Goal: Task Accomplishment & Management: Use online tool/utility

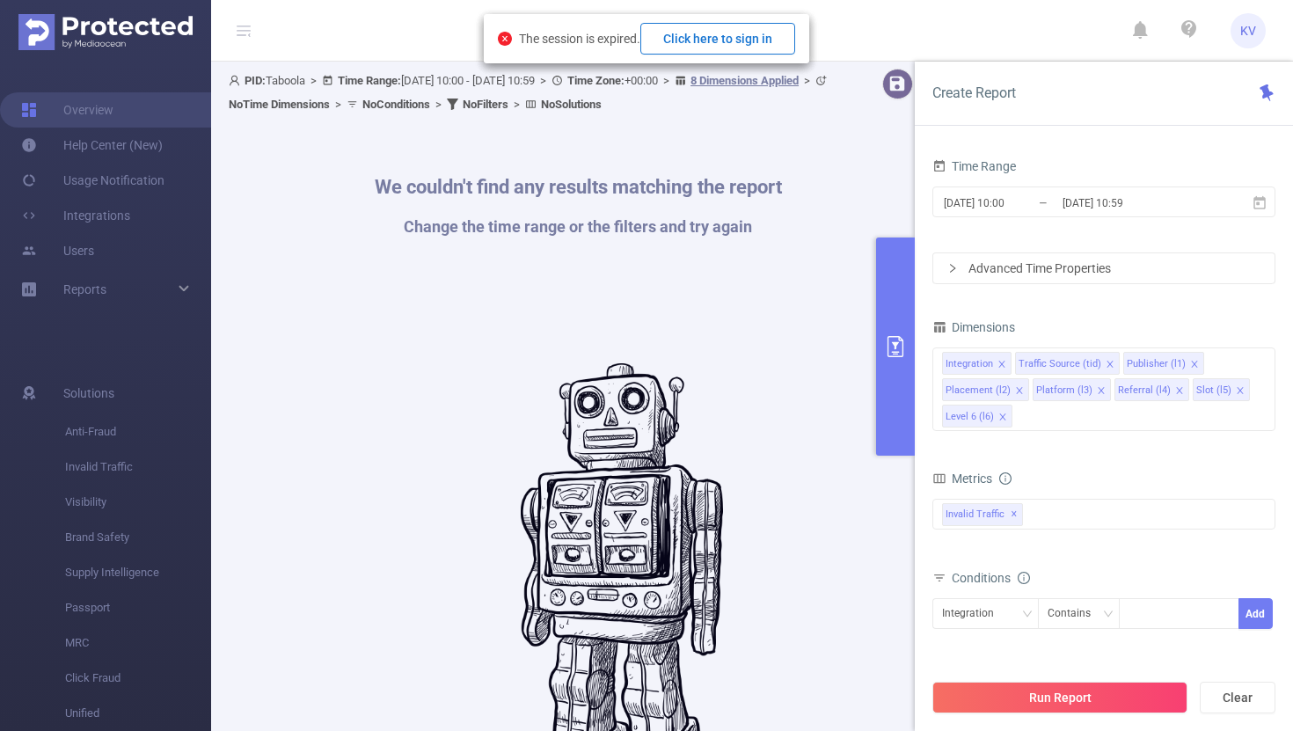
click at [764, 37] on button "Click here to sign in" at bounding box center [717, 39] width 155 height 32
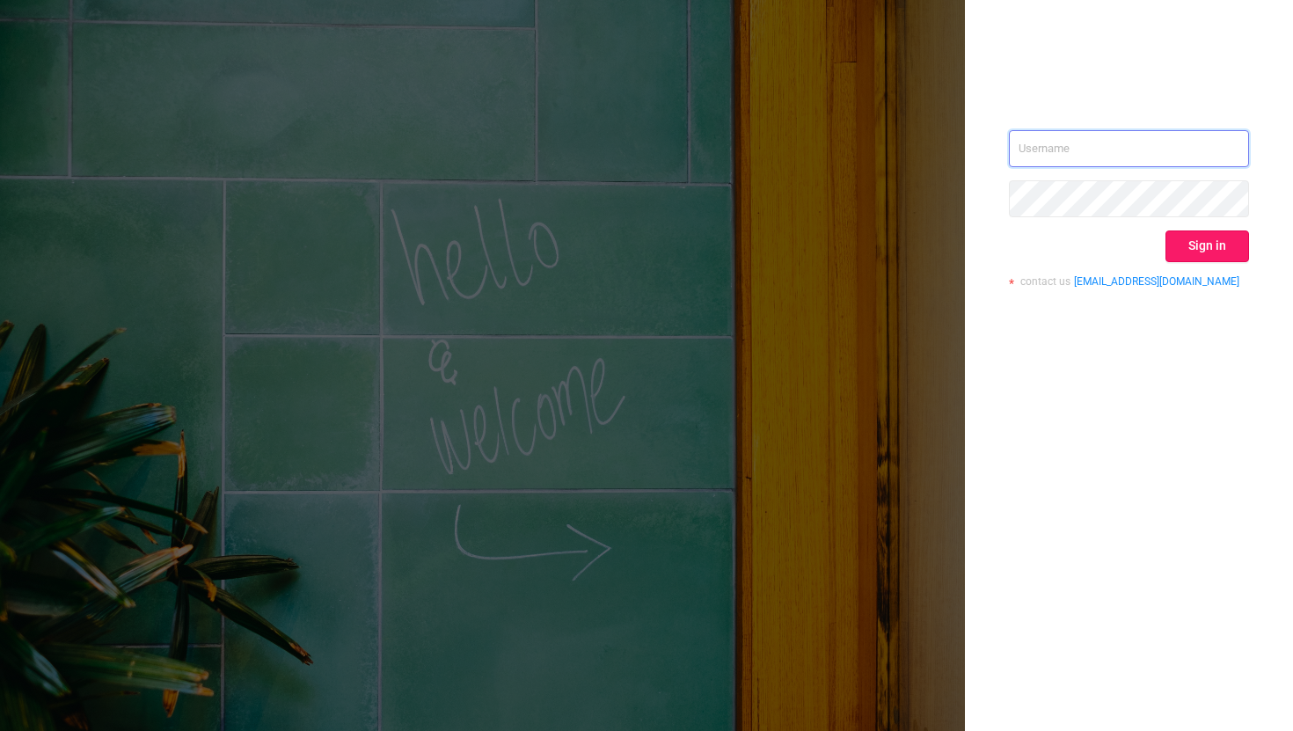
type input "[EMAIL_ADDRESS][DOMAIN_NAME]"
click at [1187, 252] on button "Sign in" at bounding box center [1208, 246] width 84 height 32
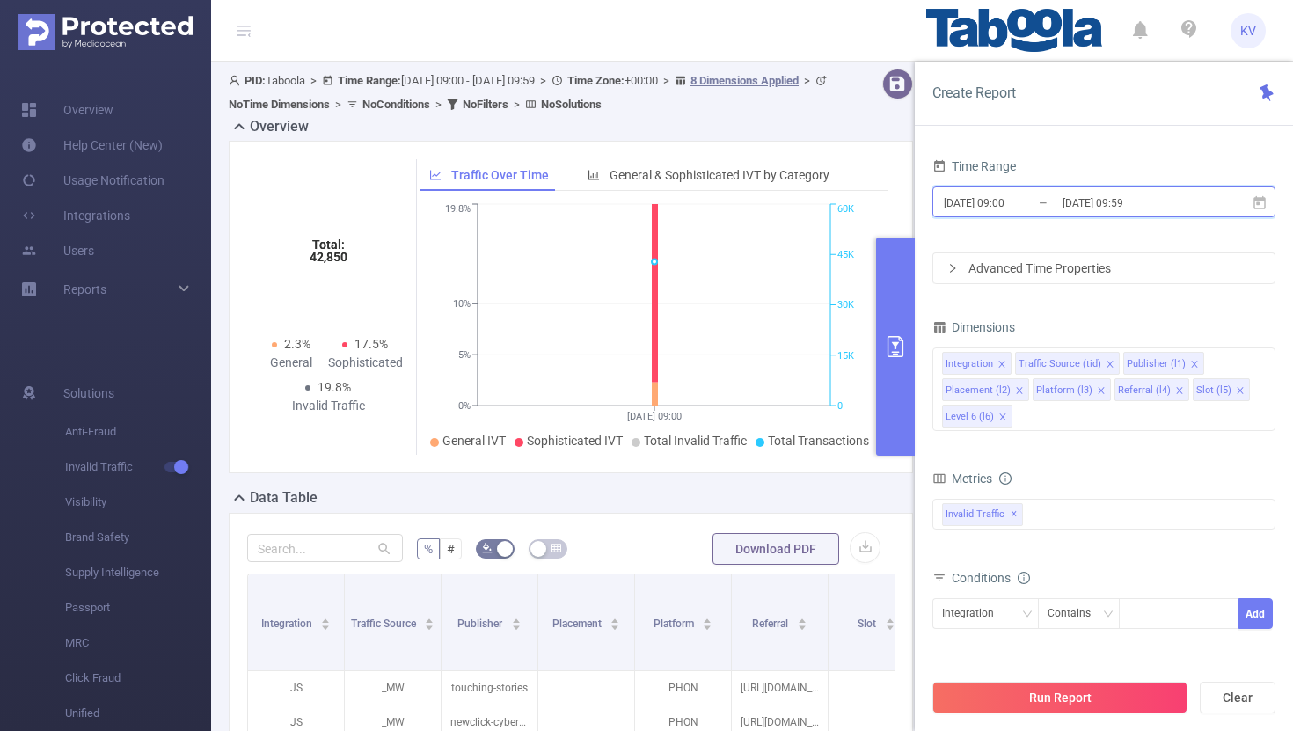
click at [1263, 202] on icon at bounding box center [1260, 203] width 16 height 16
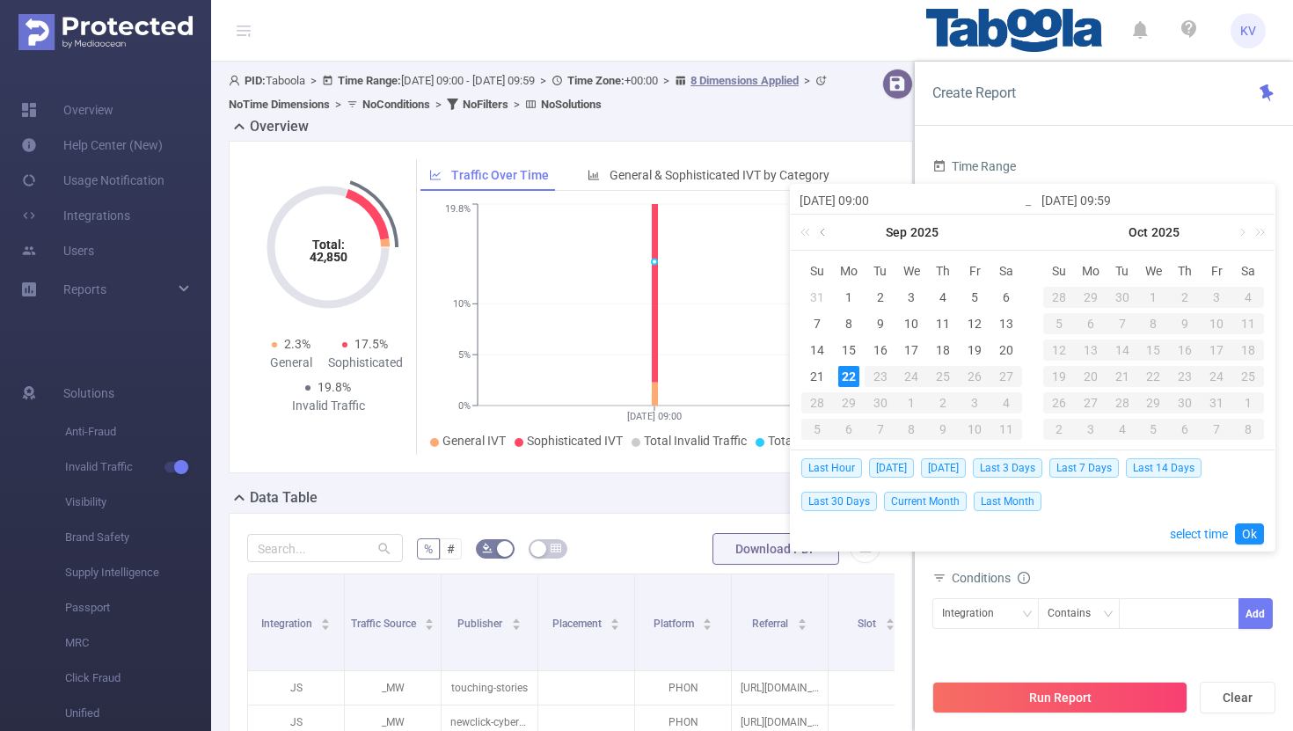
click at [823, 236] on link at bounding box center [824, 232] width 16 height 35
click at [975, 375] on div "22" at bounding box center [974, 376] width 21 height 21
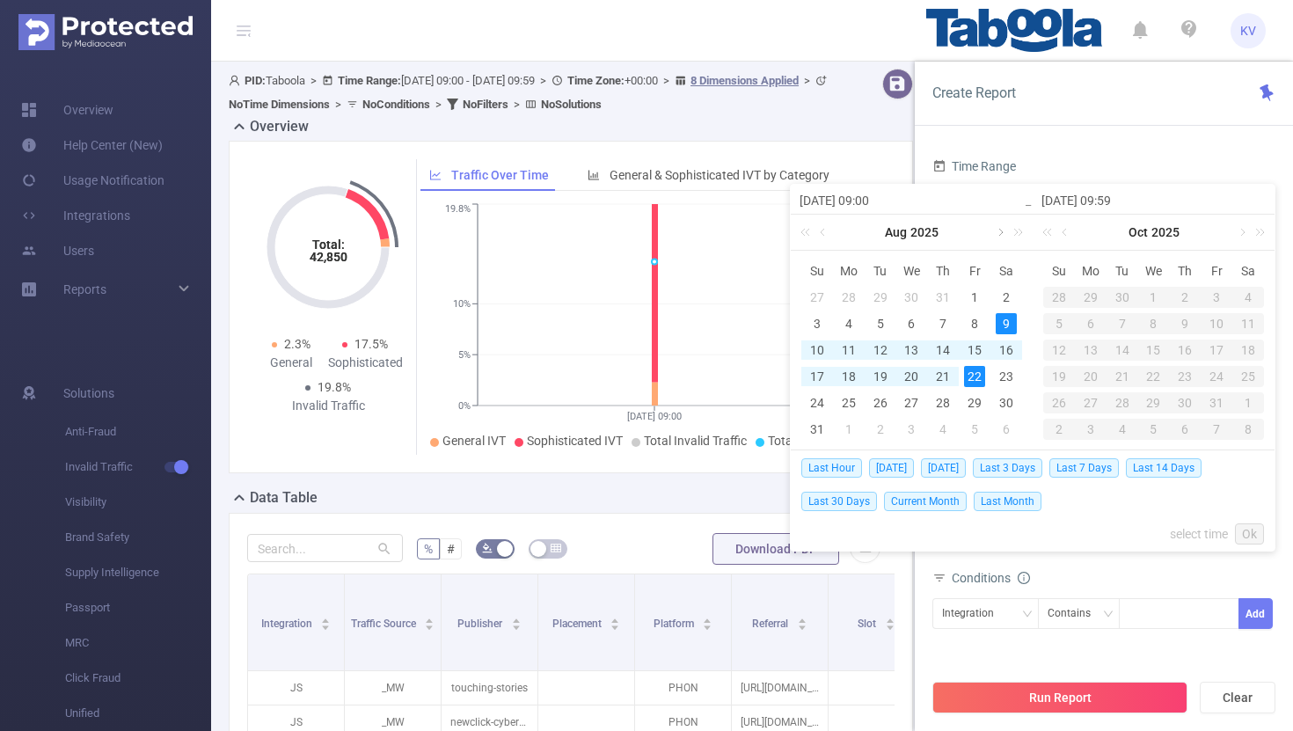
click at [1002, 237] on link at bounding box center [999, 232] width 16 height 35
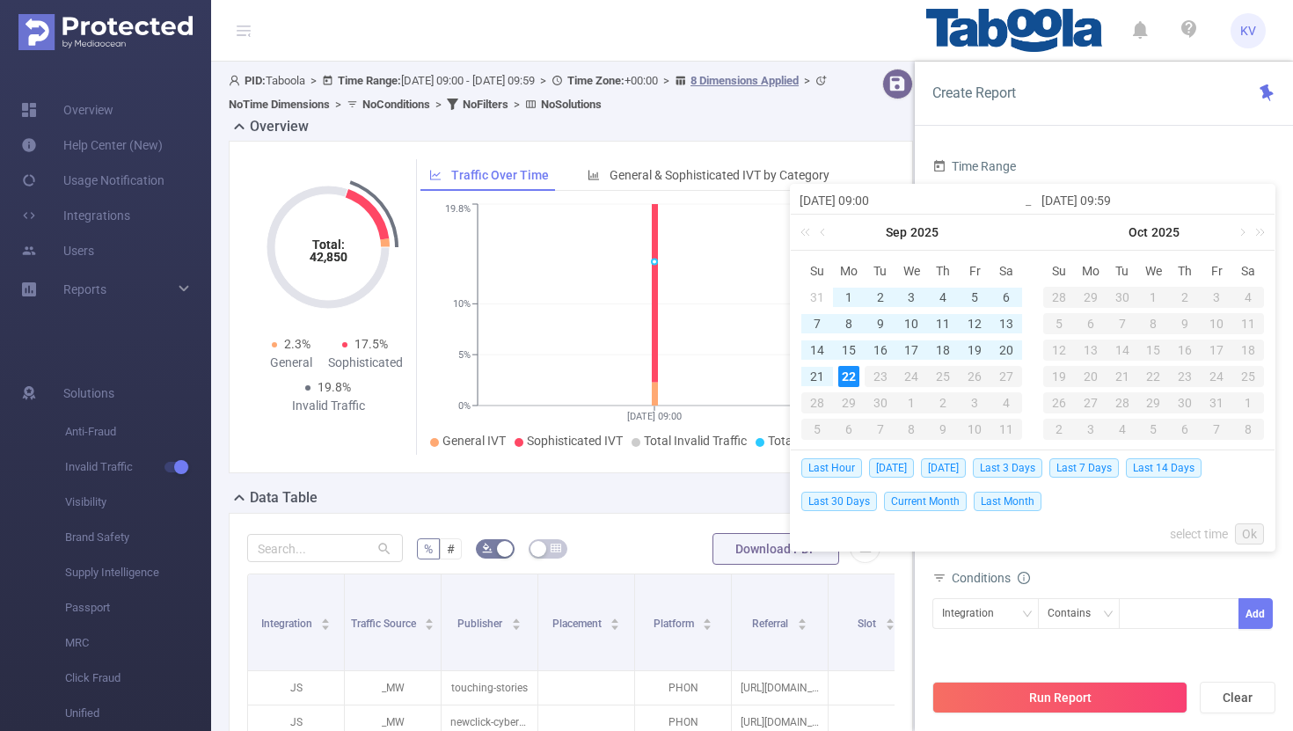
click at [844, 372] on div "22" at bounding box center [848, 376] width 21 height 21
type input "[DATE] 09:00"
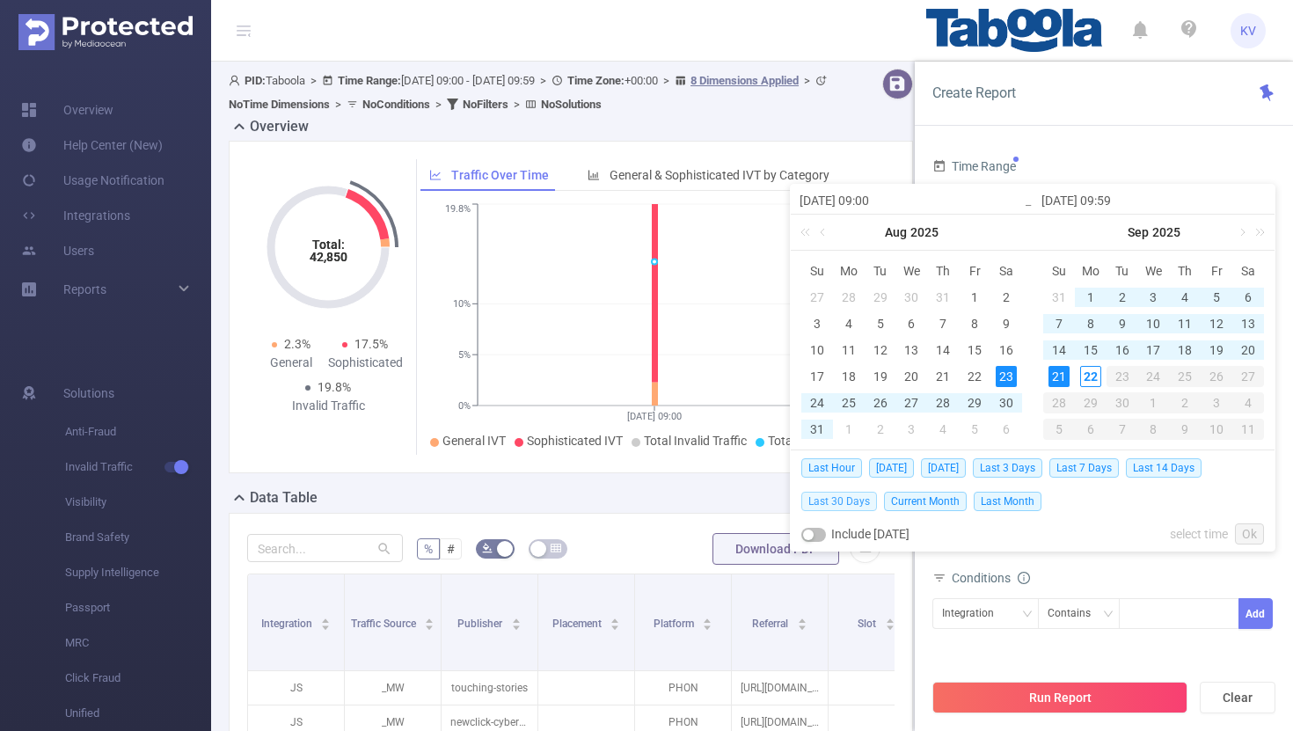
click at [857, 503] on span "Last 30 Days" at bounding box center [839, 501] width 76 height 19
type input "[DATE] 00:00"
type input "[DATE] 23:59"
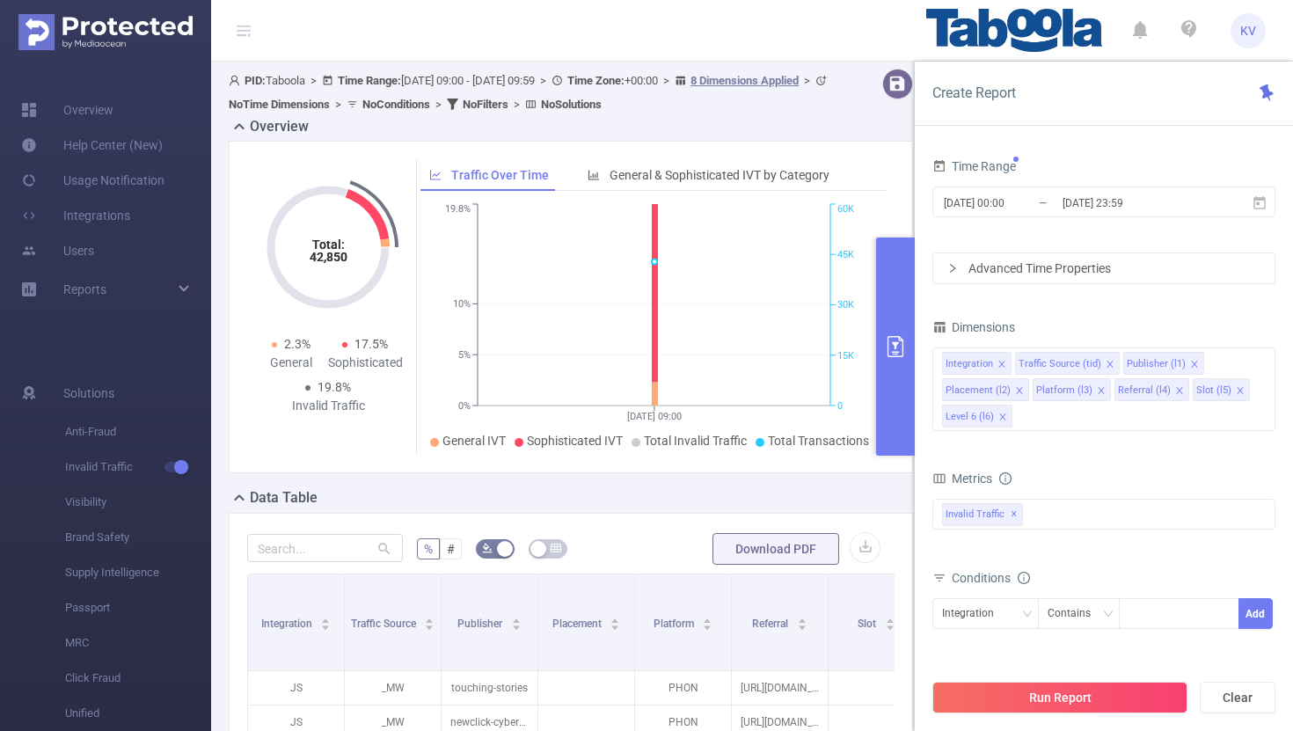
click at [1147, 274] on div "Advanced Time Properties" at bounding box center [1103, 268] width 341 height 30
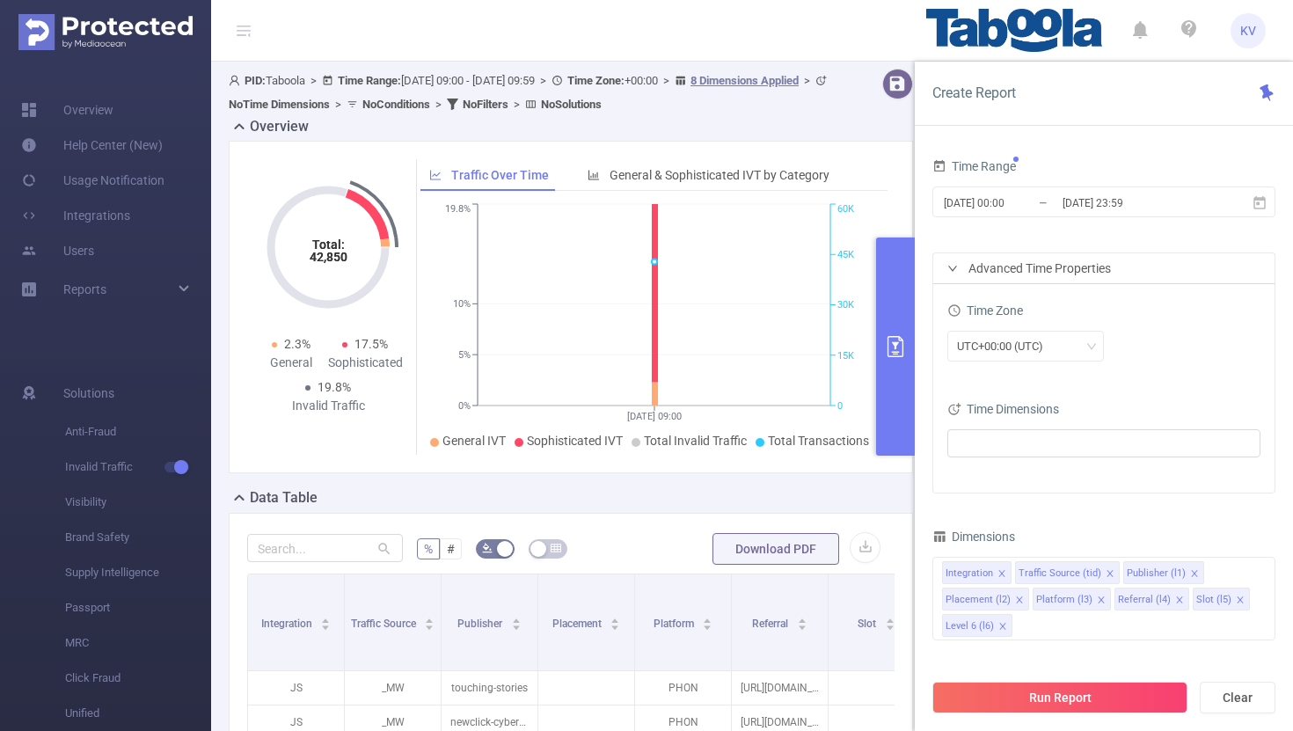
click at [1147, 274] on div "Advanced Time Properties" at bounding box center [1103, 268] width 341 height 30
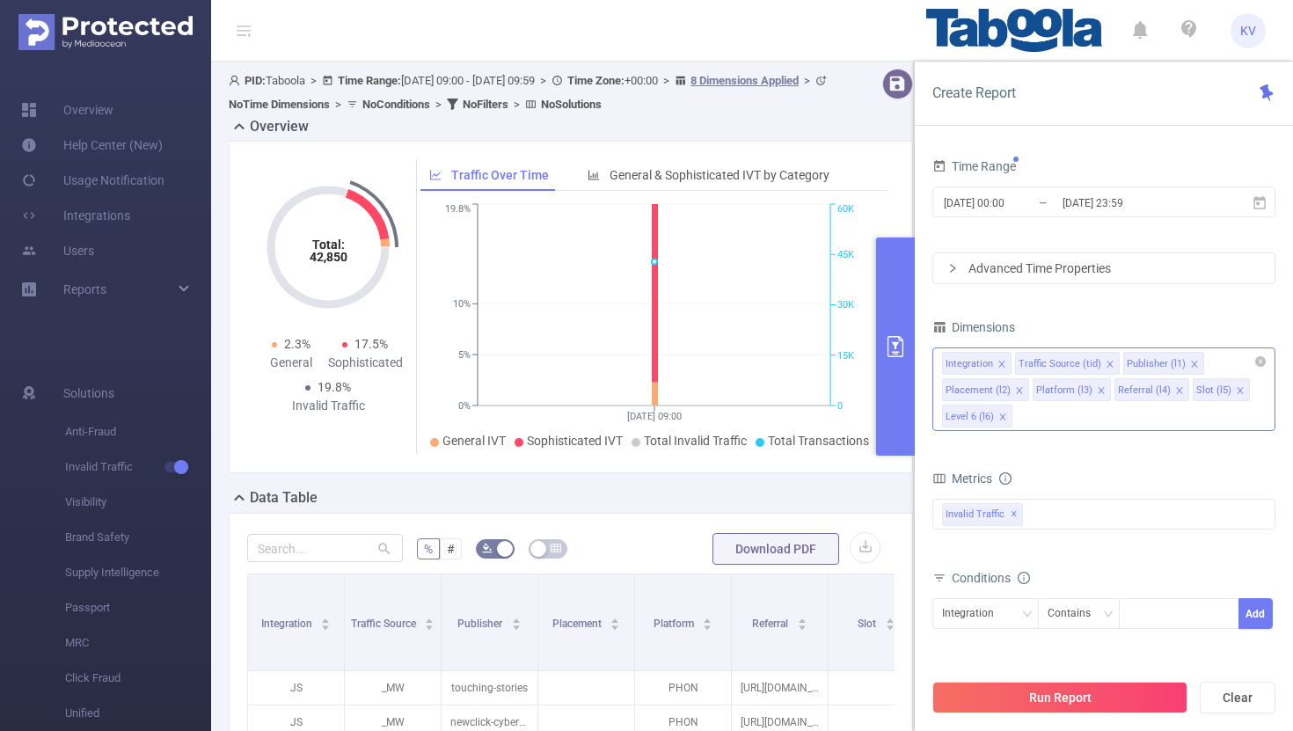
click at [1155, 356] on div "Publisher (l1)" at bounding box center [1156, 364] width 59 height 23
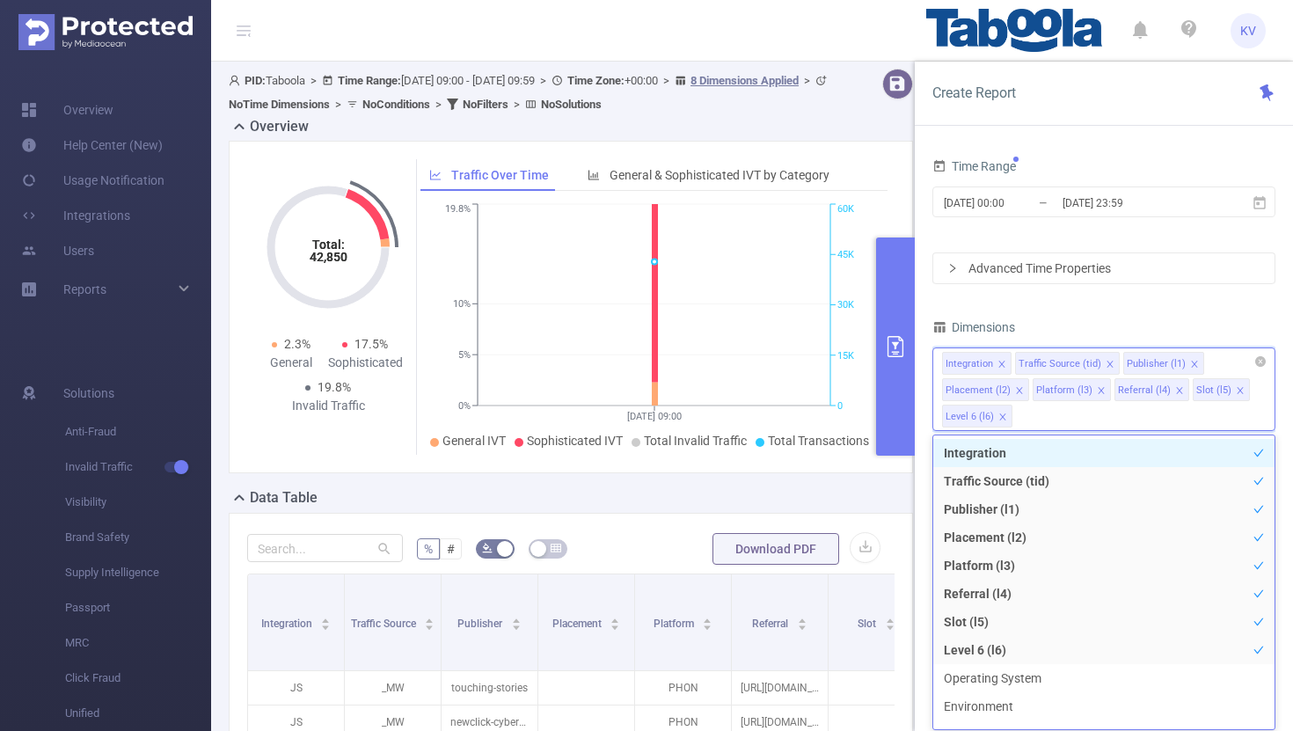
click at [1015, 391] on icon "icon: close" at bounding box center [1019, 390] width 9 height 9
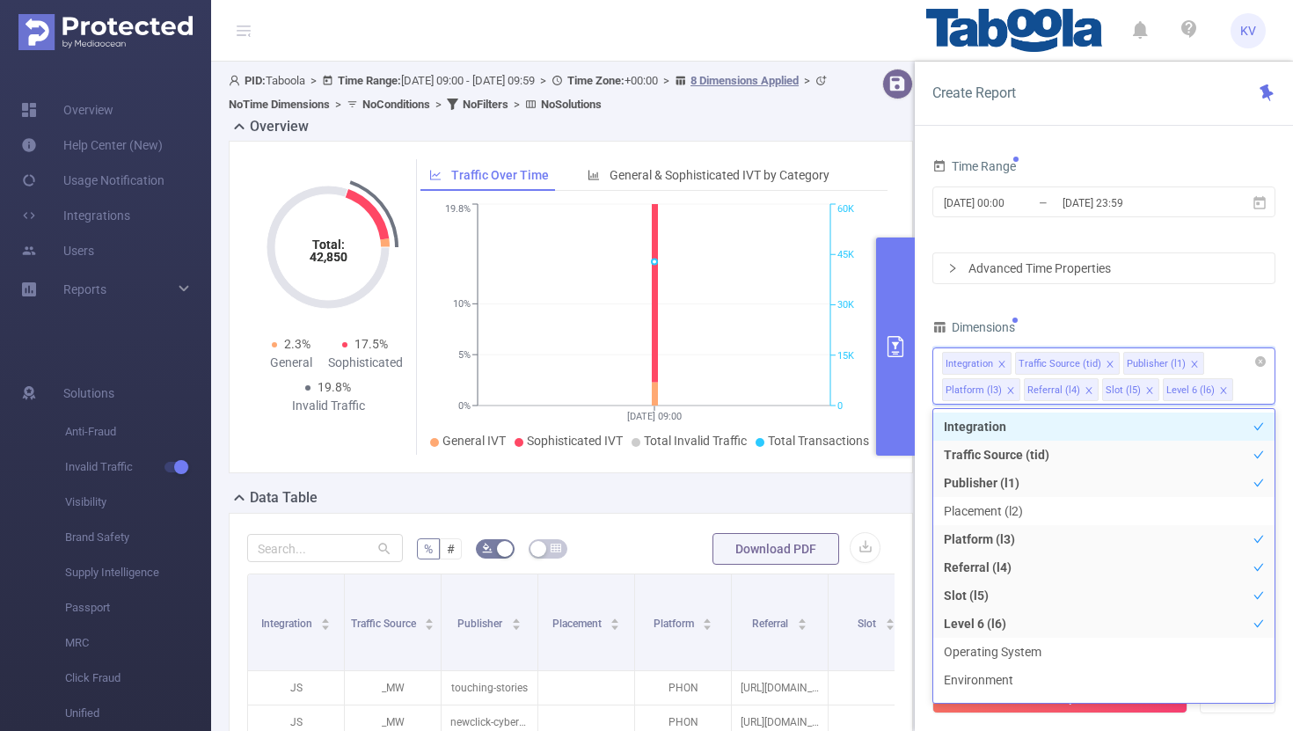
click at [1004, 367] on icon "icon: close" at bounding box center [1002, 364] width 9 height 9
click at [1034, 362] on icon "icon: close" at bounding box center [1037, 364] width 9 height 9
click at [1091, 363] on icon "icon: close" at bounding box center [1095, 364] width 9 height 9
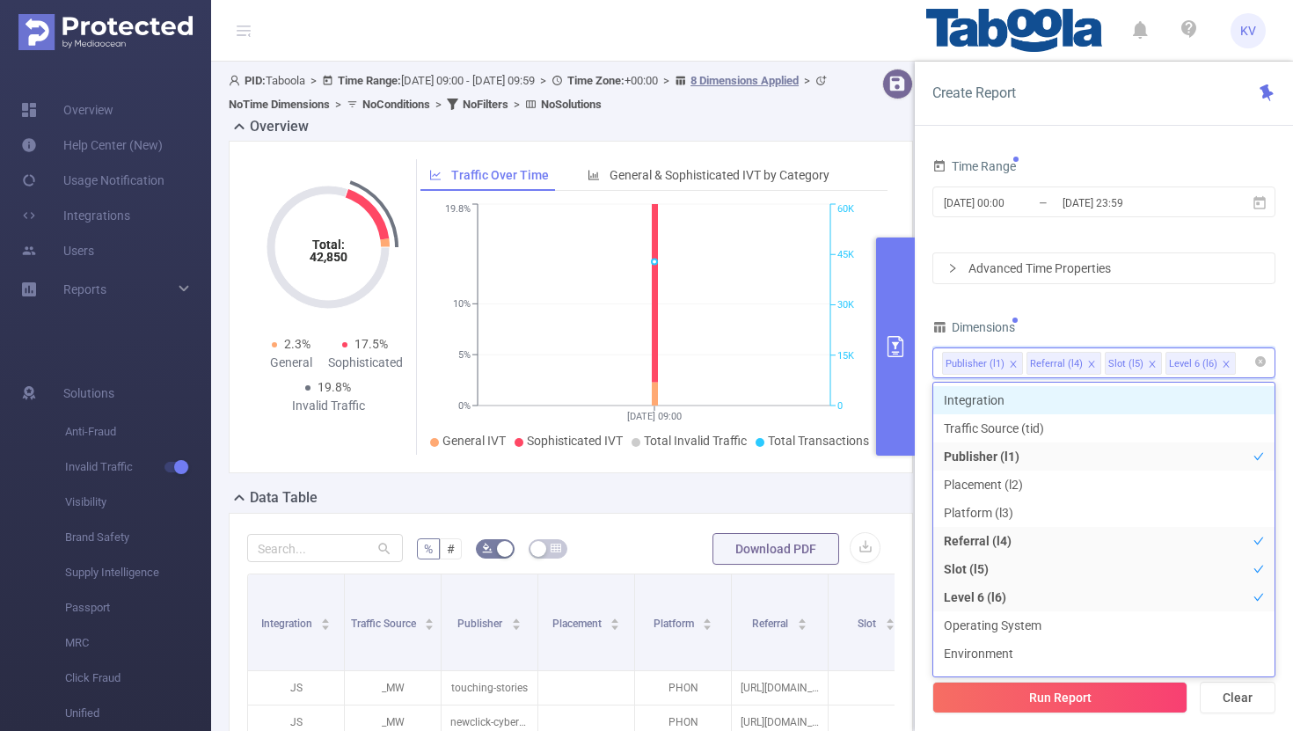
click at [1088, 363] on icon "icon: close" at bounding box center [1091, 364] width 6 height 6
click at [1091, 363] on div "Level 6 (l6)" at bounding box center [1115, 364] width 48 height 23
click at [1071, 364] on icon "icon: close" at bounding box center [1074, 364] width 6 height 6
click at [1012, 364] on icon "icon: close" at bounding box center [1013, 364] width 6 height 6
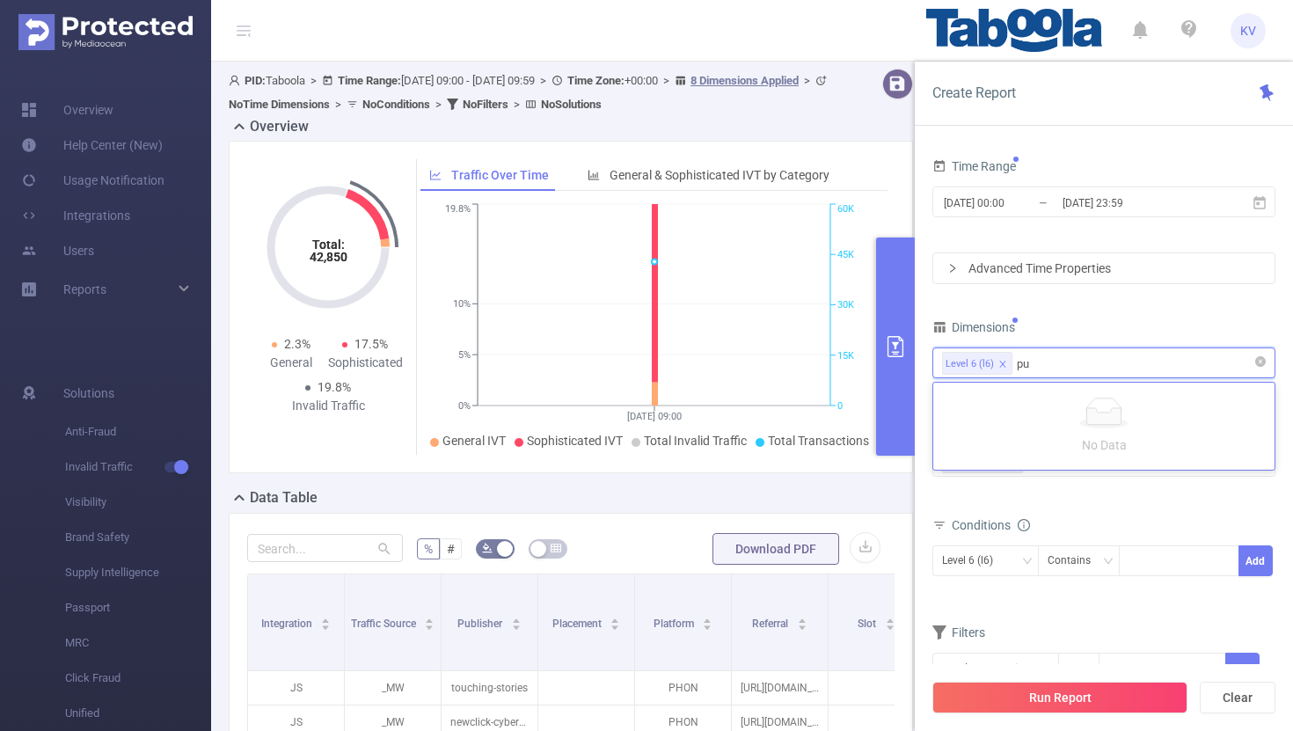
type input "p"
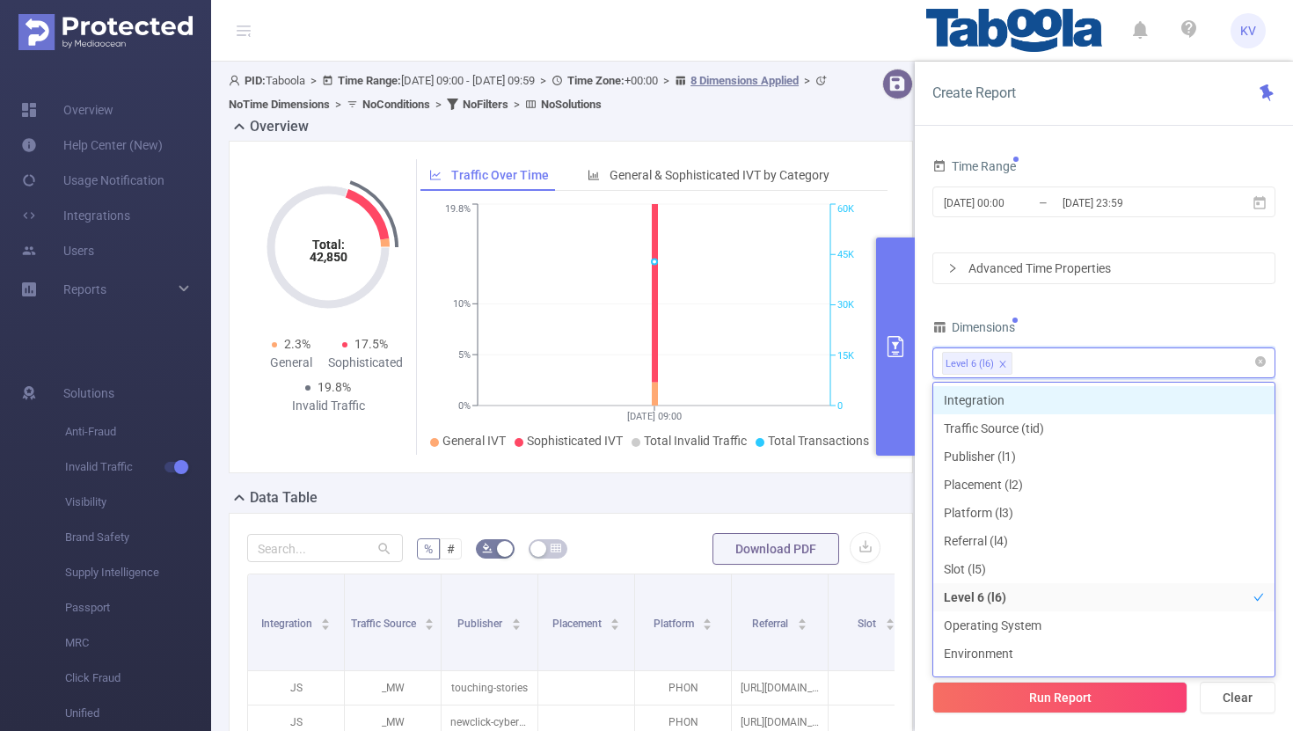
paste input "LPC - 1871784 - Quarter Media - FuPa - Channel"
type input "LPC - 1871784 - Quarter Media - FuPa - Channel"
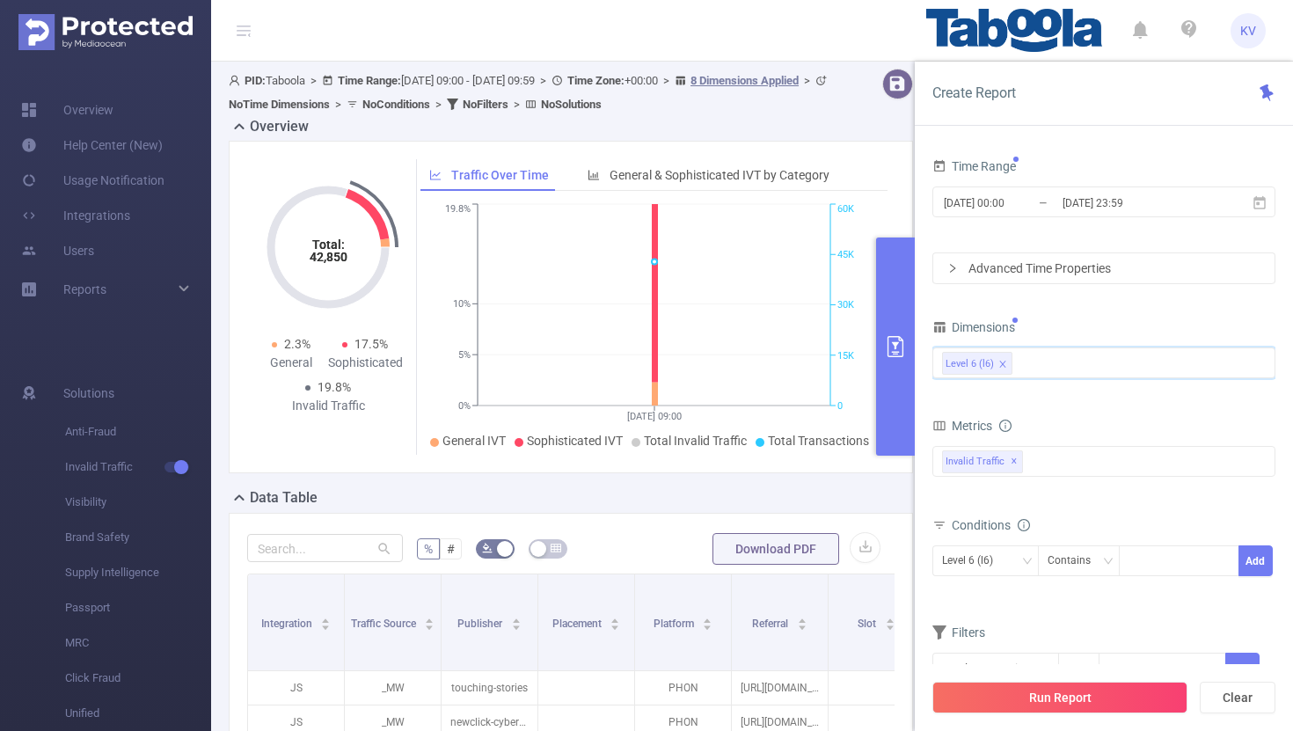
paste input "quartermedia-fupa-channel"
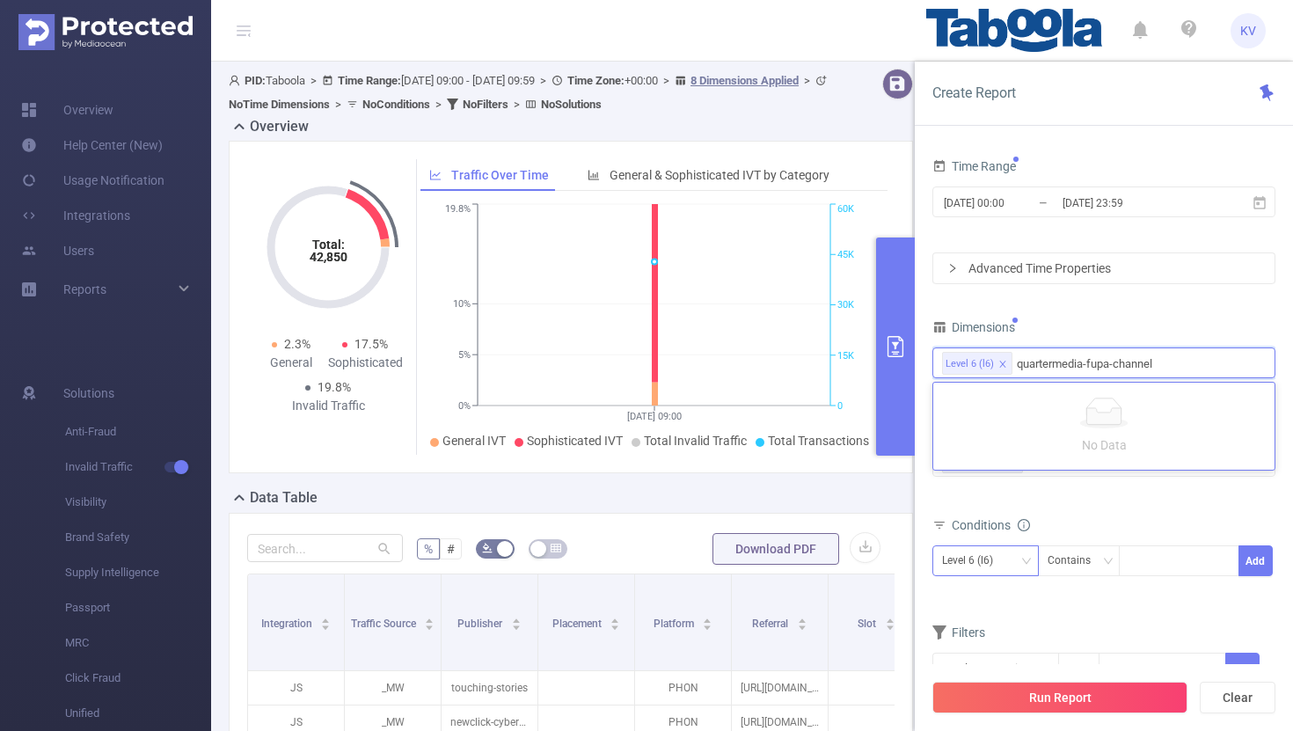
type input "quartermedia-fupa-channel"
click at [1021, 564] on icon "icon: down" at bounding box center [1026, 561] width 11 height 11
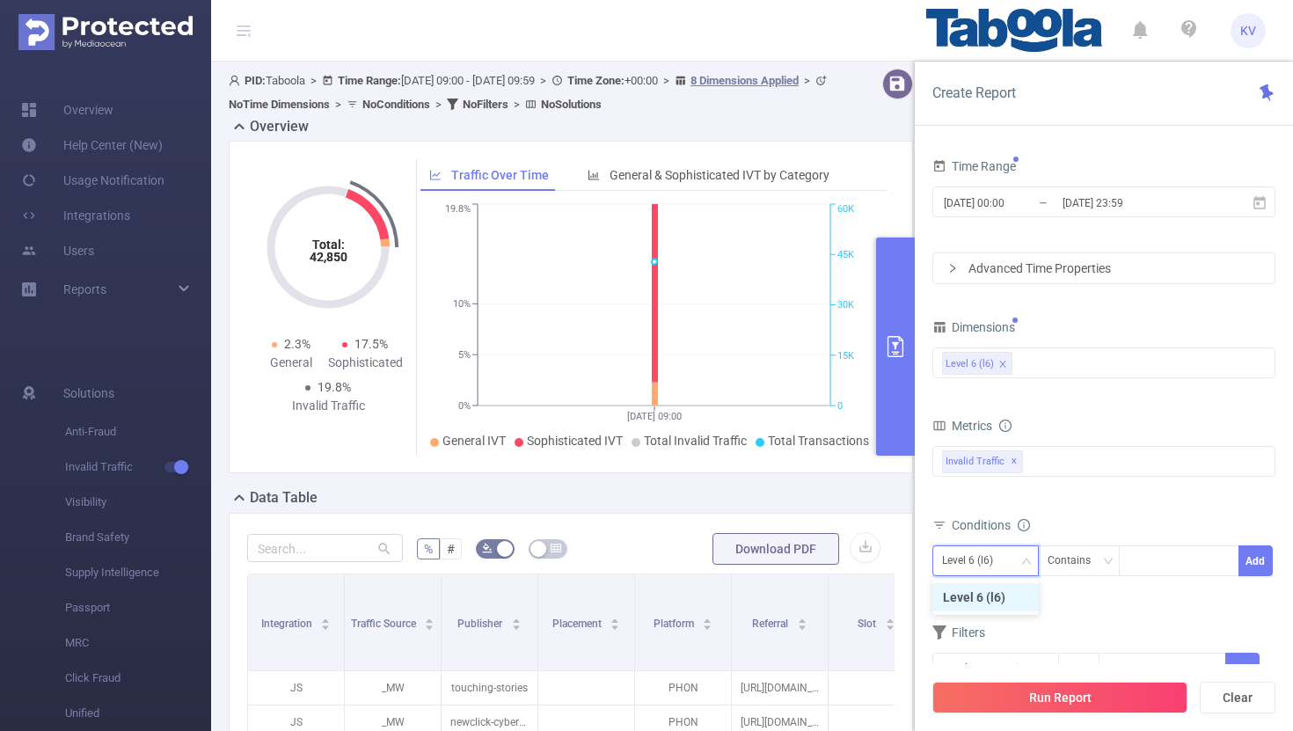
click at [1021, 566] on icon "icon: down" at bounding box center [1026, 562] width 11 height 12
click at [1261, 567] on button "Add" at bounding box center [1256, 560] width 34 height 31
click at [1059, 599] on icon "icon: close" at bounding box center [1059, 599] width 6 height 6
click at [1029, 564] on icon "icon: down" at bounding box center [1026, 561] width 11 height 11
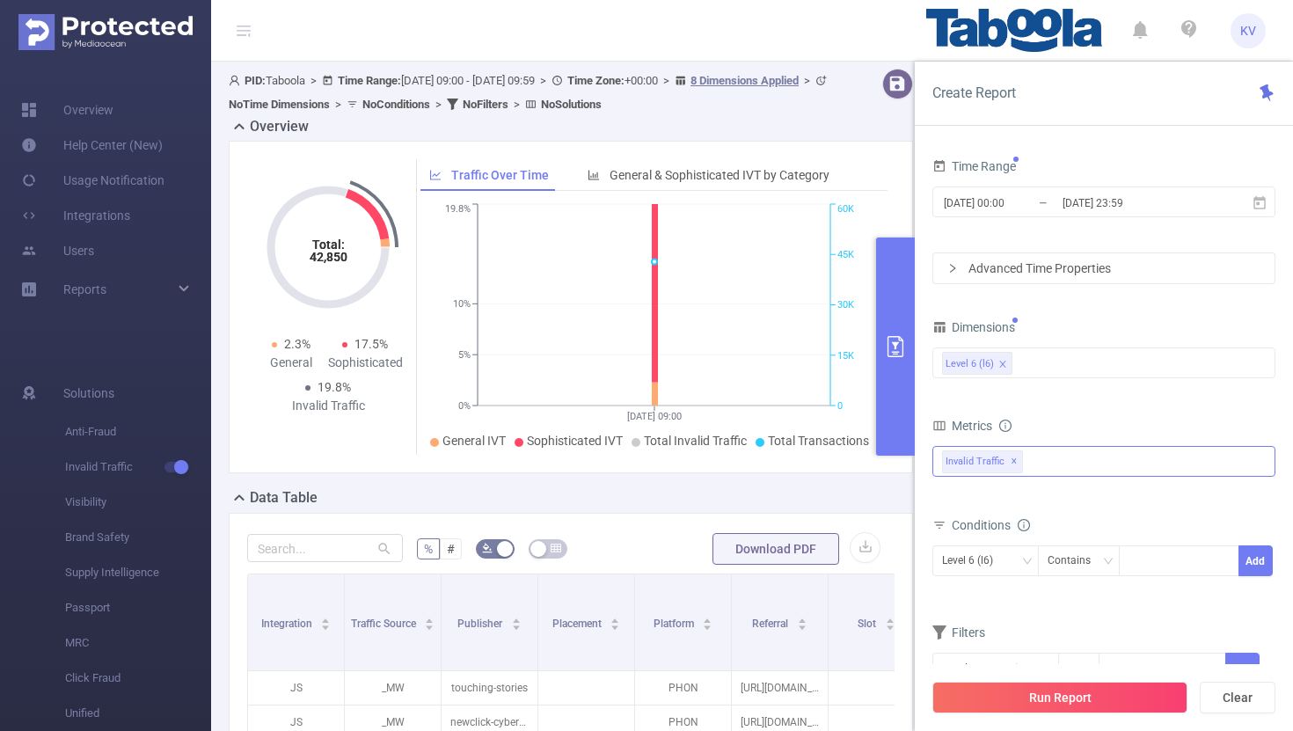
click at [1013, 464] on span "✕" at bounding box center [1014, 461] width 7 height 21
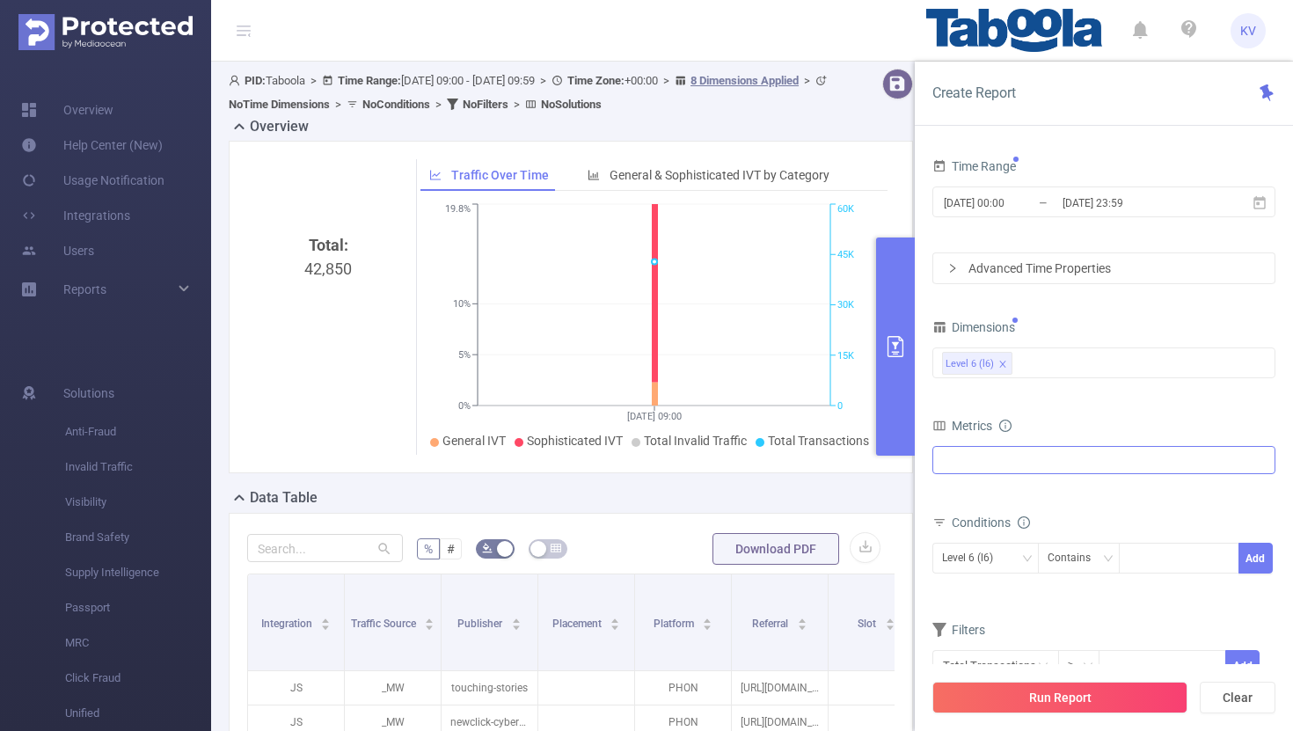
click at [1036, 409] on form "Dimensions Level 6 (l6) Metrics bp_total brand-safety brand_is_solution bp_adul…" at bounding box center [1103, 509] width 343 height 389
click at [1024, 553] on icon "icon: down" at bounding box center [1026, 558] width 11 height 11
click at [936, 520] on icon at bounding box center [939, 522] width 11 height 7
click at [1024, 523] on icon "icon: info-circle" at bounding box center [1024, 522] width 12 height 12
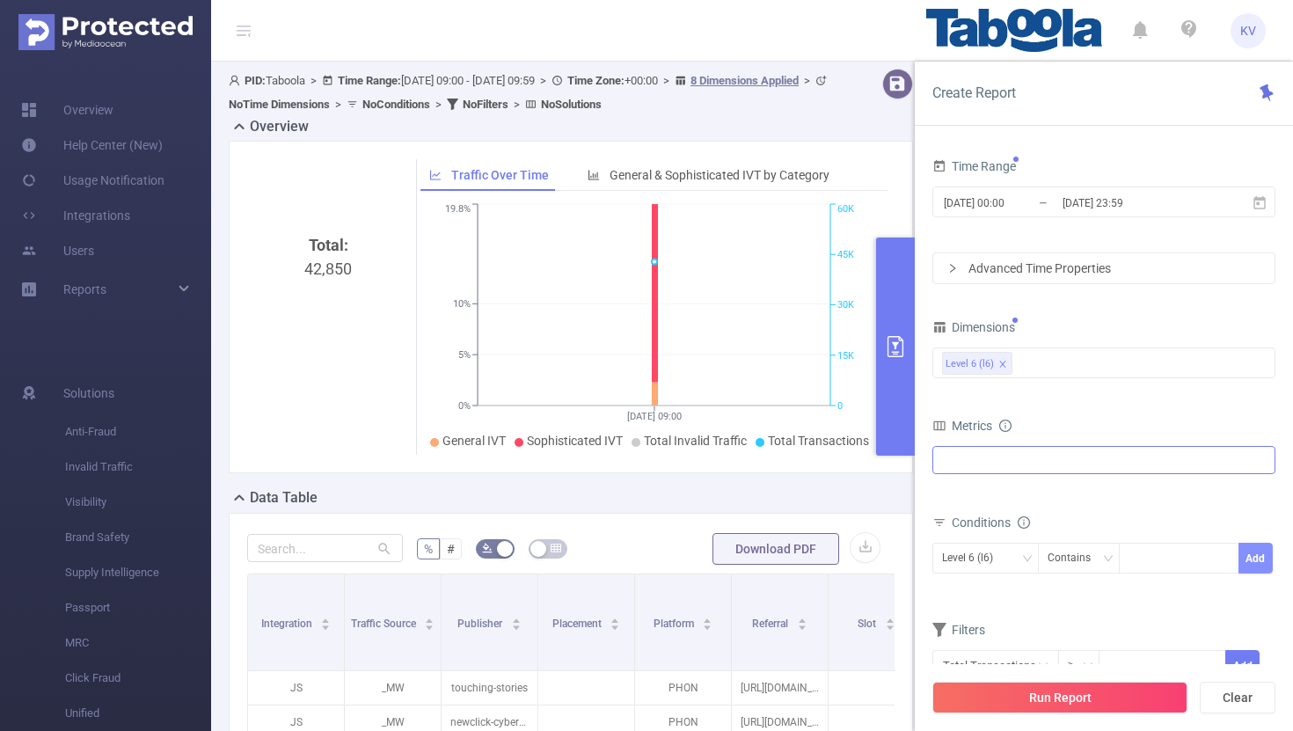
click at [1257, 559] on button "Add" at bounding box center [1256, 558] width 34 height 31
click at [1024, 563] on div "Double click to edit" at bounding box center [1012, 566] width 104 height 28
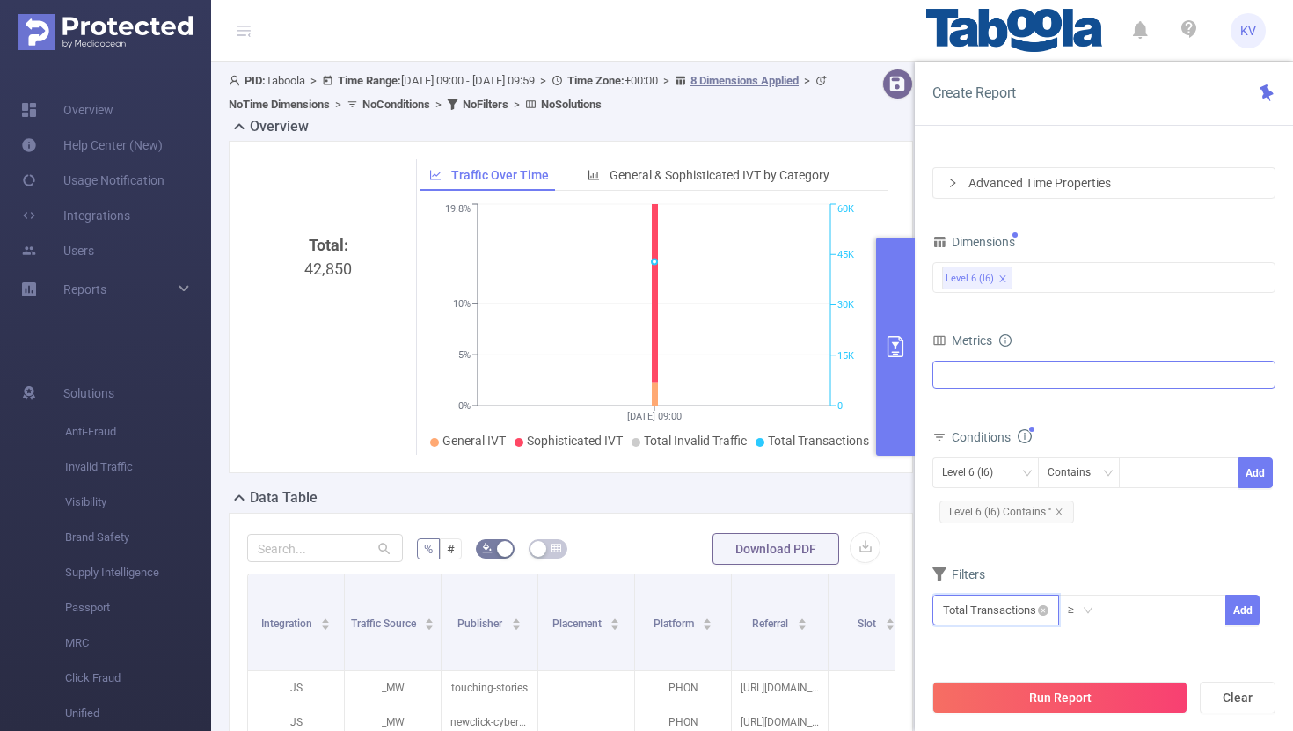
click at [1047, 617] on input "text" at bounding box center [995, 610] width 127 height 31
type input "p"
click at [1055, 415] on div "bp_total brand-safety brand_is_solution bp_adult bp_arms bp_crime bp_death_inju…" at bounding box center [1103, 387] width 343 height 60
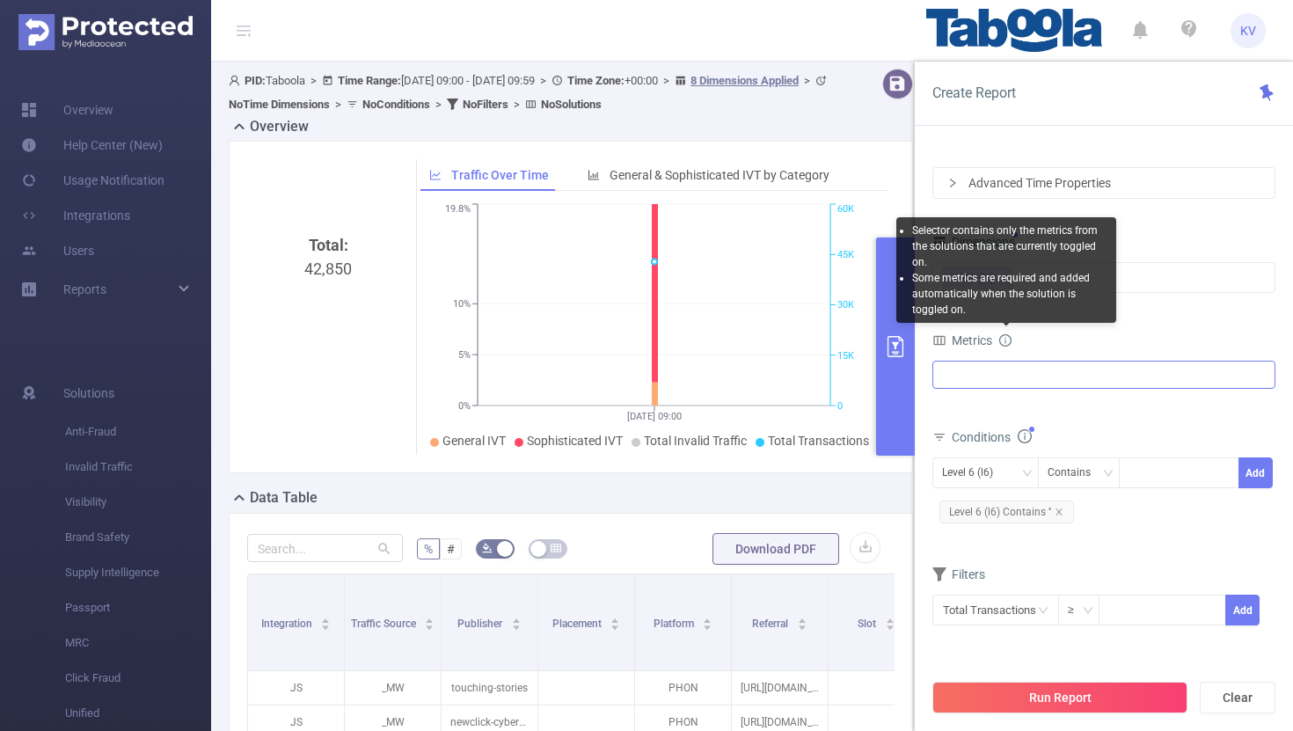
click at [1003, 374] on div at bounding box center [1103, 375] width 343 height 28
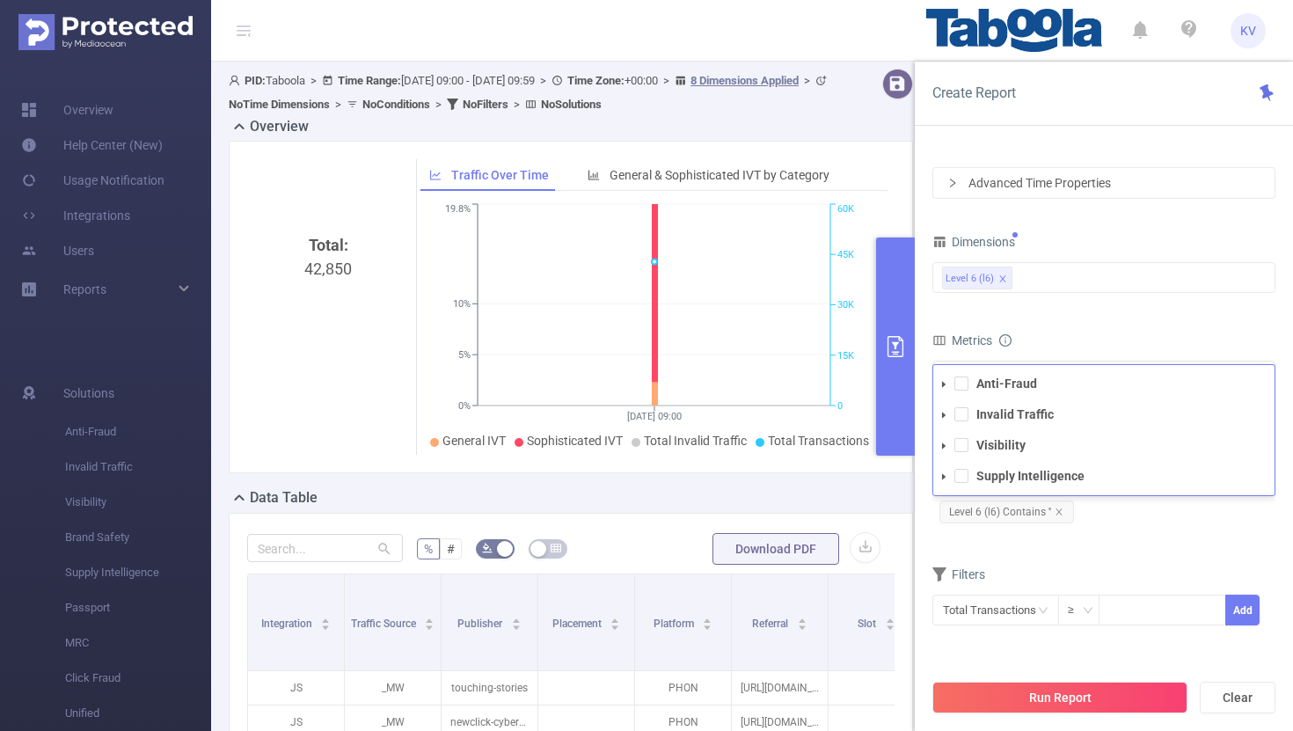
click at [1045, 331] on div "Metrics" at bounding box center [1103, 342] width 343 height 29
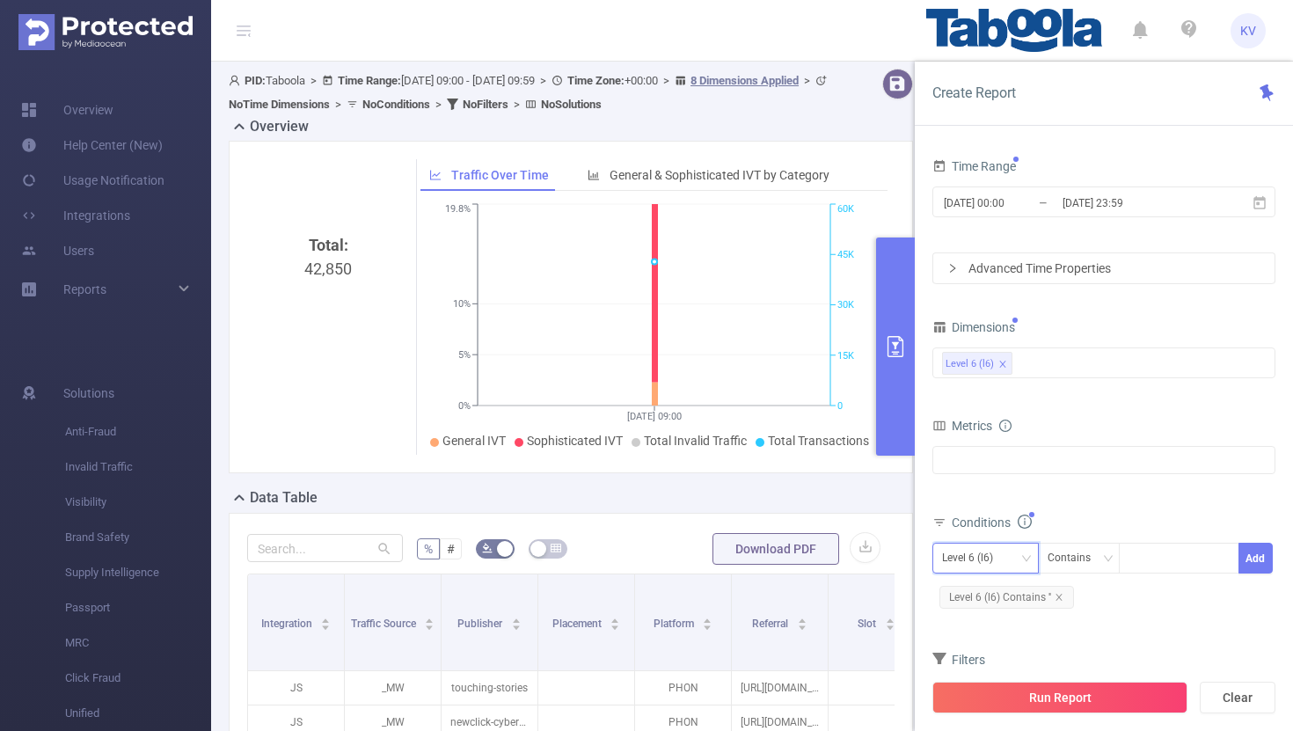
click at [1023, 558] on icon "icon: down" at bounding box center [1026, 558] width 11 height 11
click at [1057, 597] on icon "icon: close" at bounding box center [1059, 597] width 9 height 9
click at [1261, 552] on button "Add" at bounding box center [1256, 558] width 34 height 31
click at [994, 560] on div "Level 6 (l6)" at bounding box center [973, 558] width 63 height 29
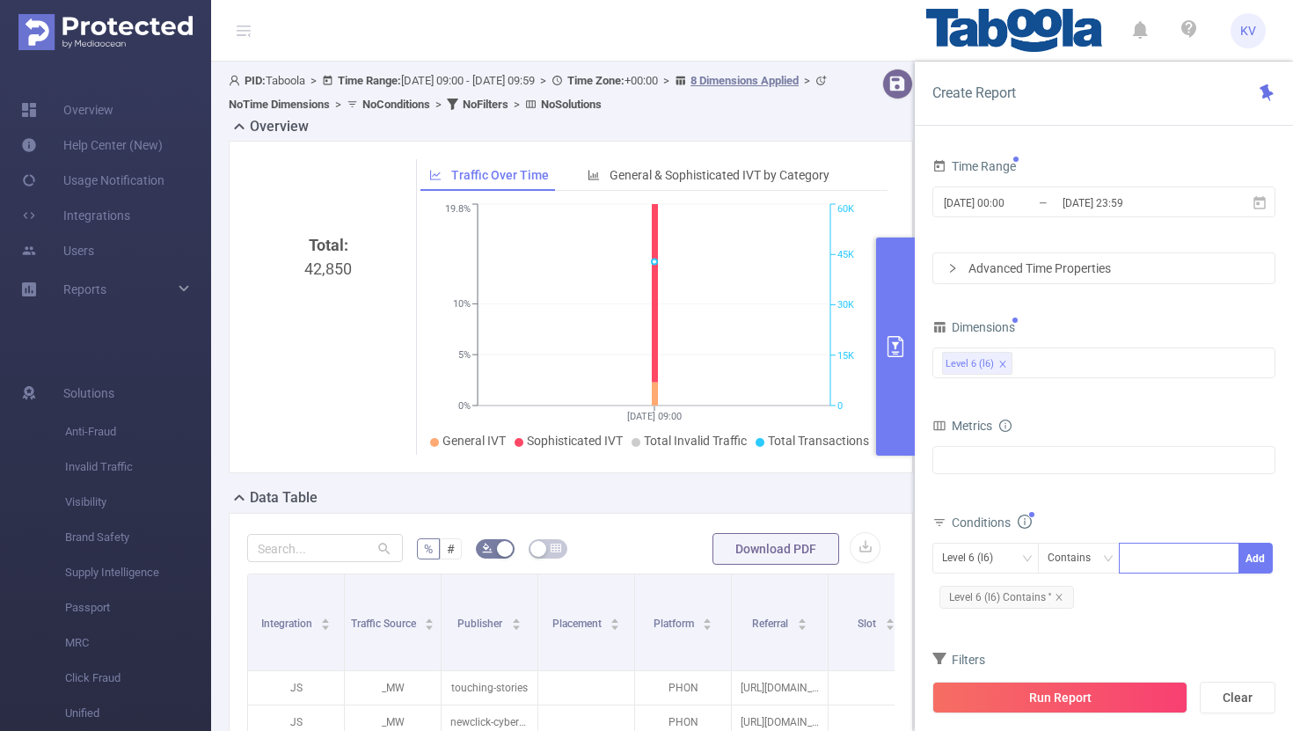
click at [1170, 556] on div at bounding box center [1179, 558] width 101 height 29
paste input "quartermedia-fupa-channel"
type input "quartermedia-fupa-channel"
click at [1228, 606] on li "quartermedia-fupa-channel" at bounding box center [1213, 595] width 188 height 28
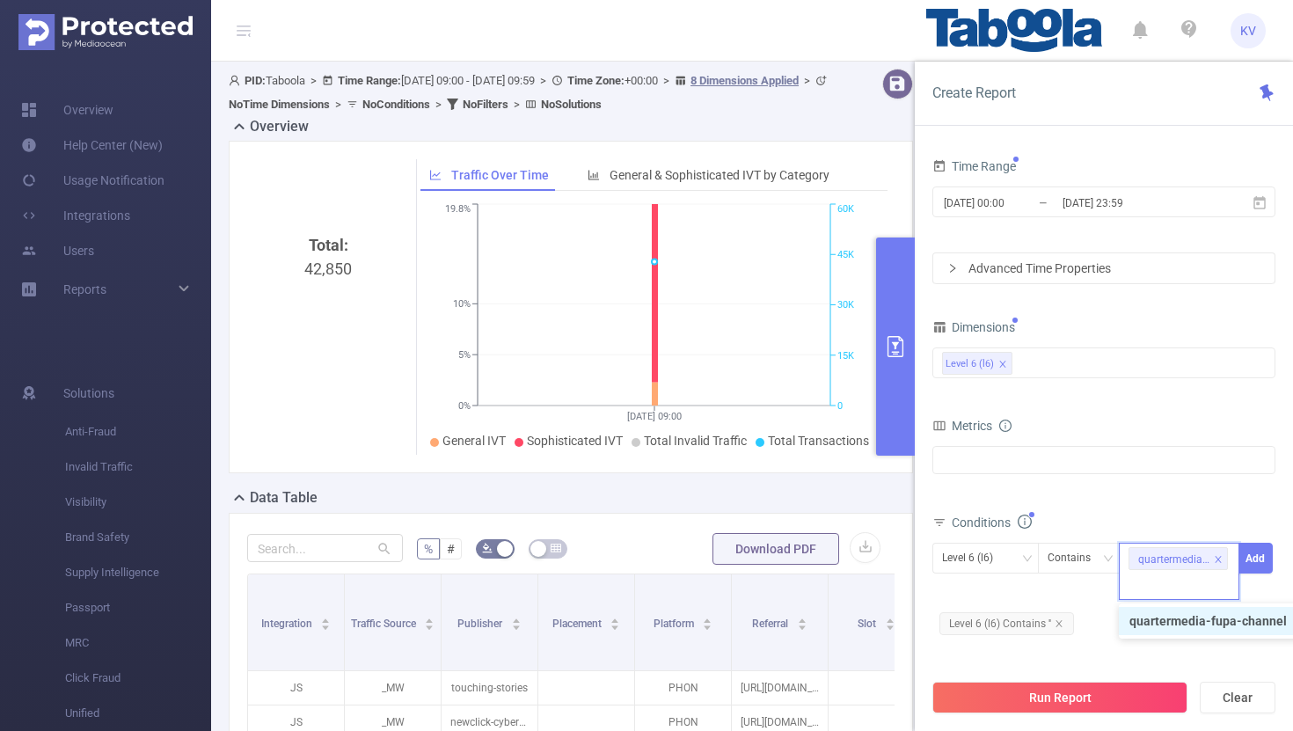
scroll to position [0, 0]
click at [1257, 562] on button "Add" at bounding box center [1256, 558] width 34 height 31
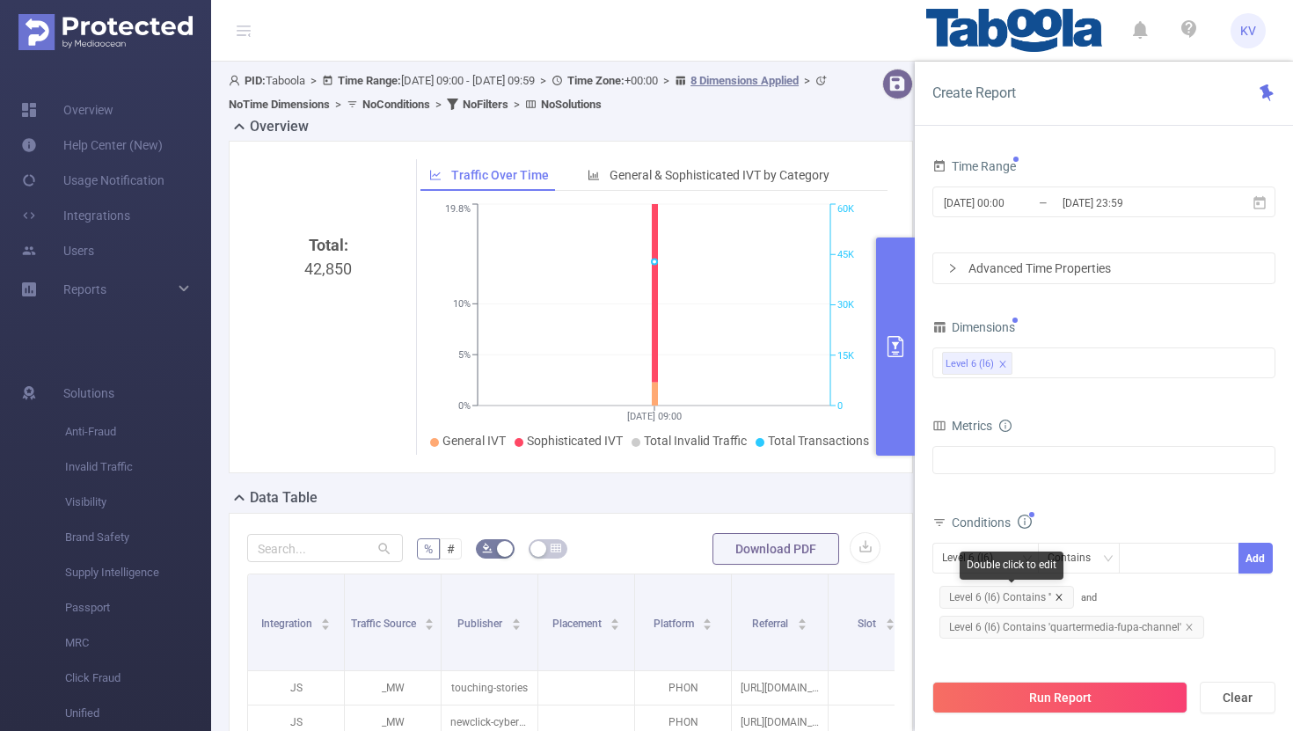
click at [1059, 597] on icon "icon: close" at bounding box center [1059, 597] width 6 height 6
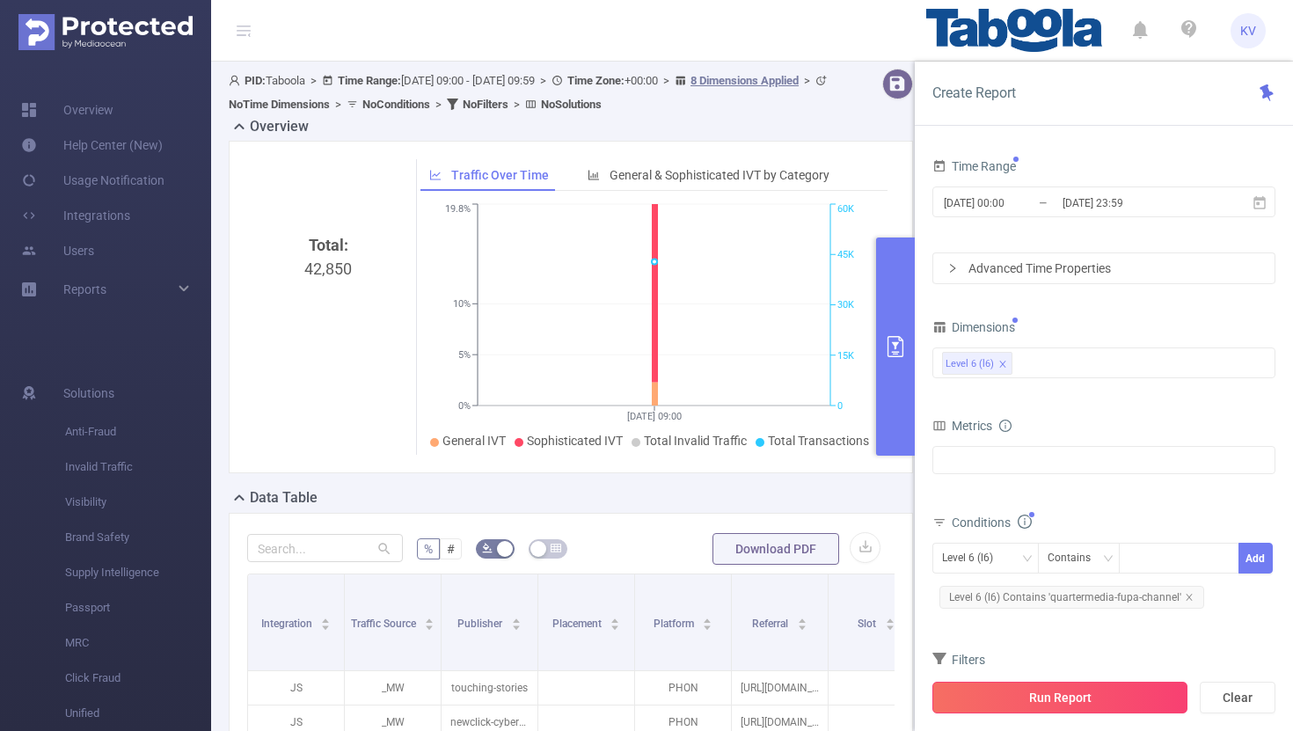
click at [1090, 696] on button "Run Report" at bounding box center [1059, 698] width 255 height 32
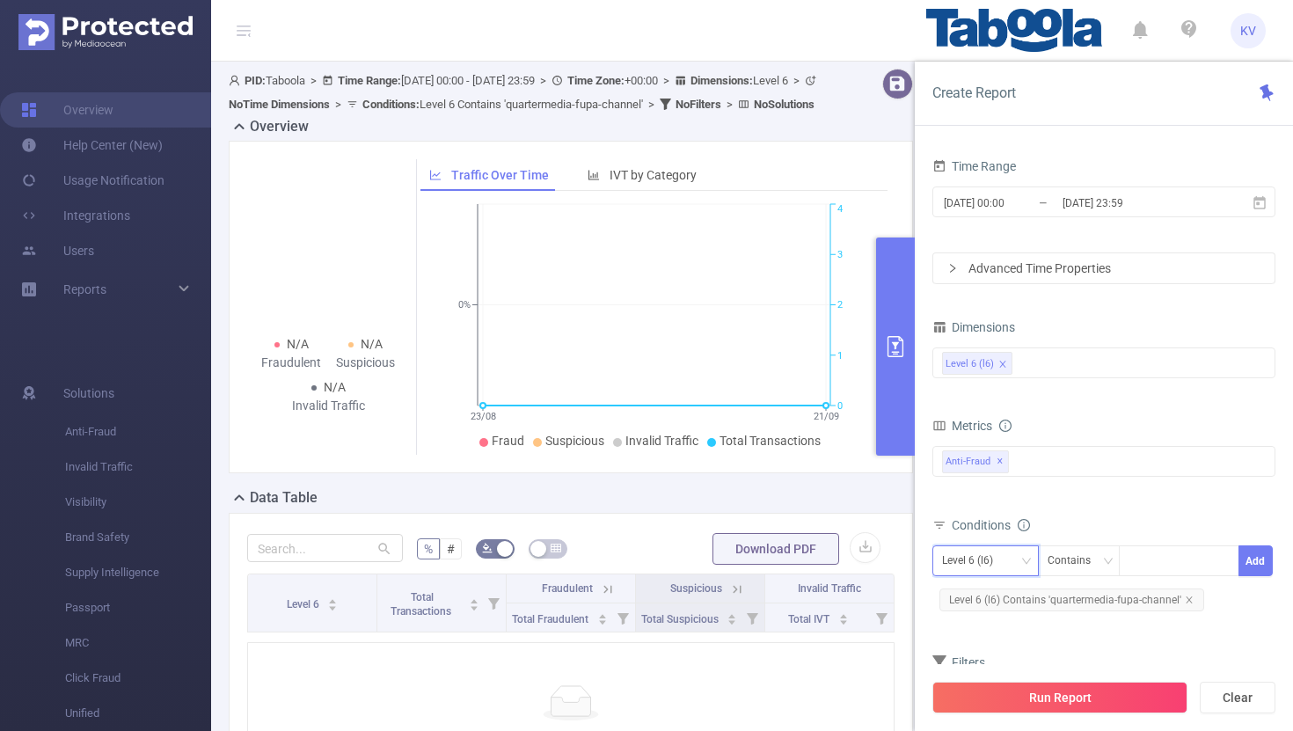
click at [1031, 558] on icon "icon: down" at bounding box center [1026, 561] width 11 height 11
click at [1191, 596] on span "Level 6 (l6) Contains 'quartermedia-fupa-channel'" at bounding box center [1072, 600] width 265 height 23
click at [1190, 596] on span "Level 6 (l6) Contains 'quartermedia-fupa-channel'" at bounding box center [1072, 600] width 265 height 23
click at [1185, 600] on icon "icon: close" at bounding box center [1189, 600] width 9 height 9
click at [1020, 565] on div "Level 6 (l6)" at bounding box center [985, 560] width 87 height 29
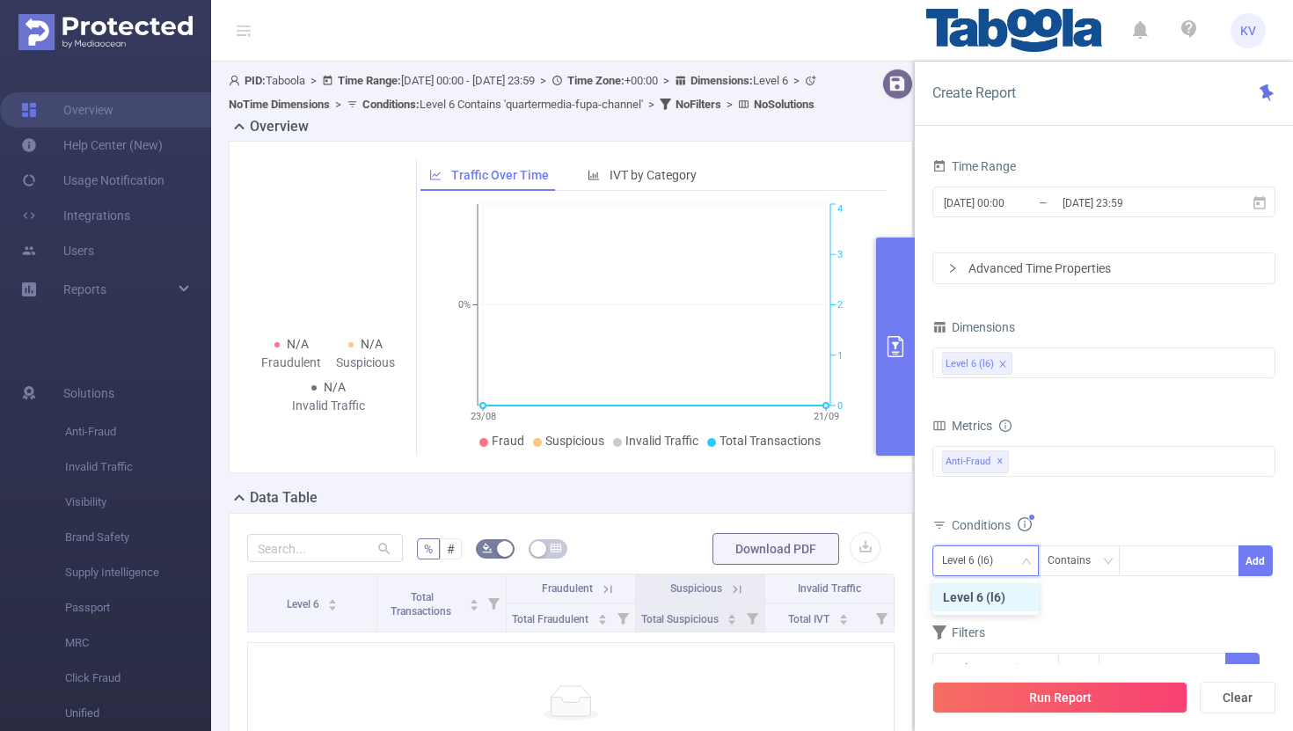
click at [1020, 565] on div "Level 6 (l6)" at bounding box center [985, 560] width 87 height 29
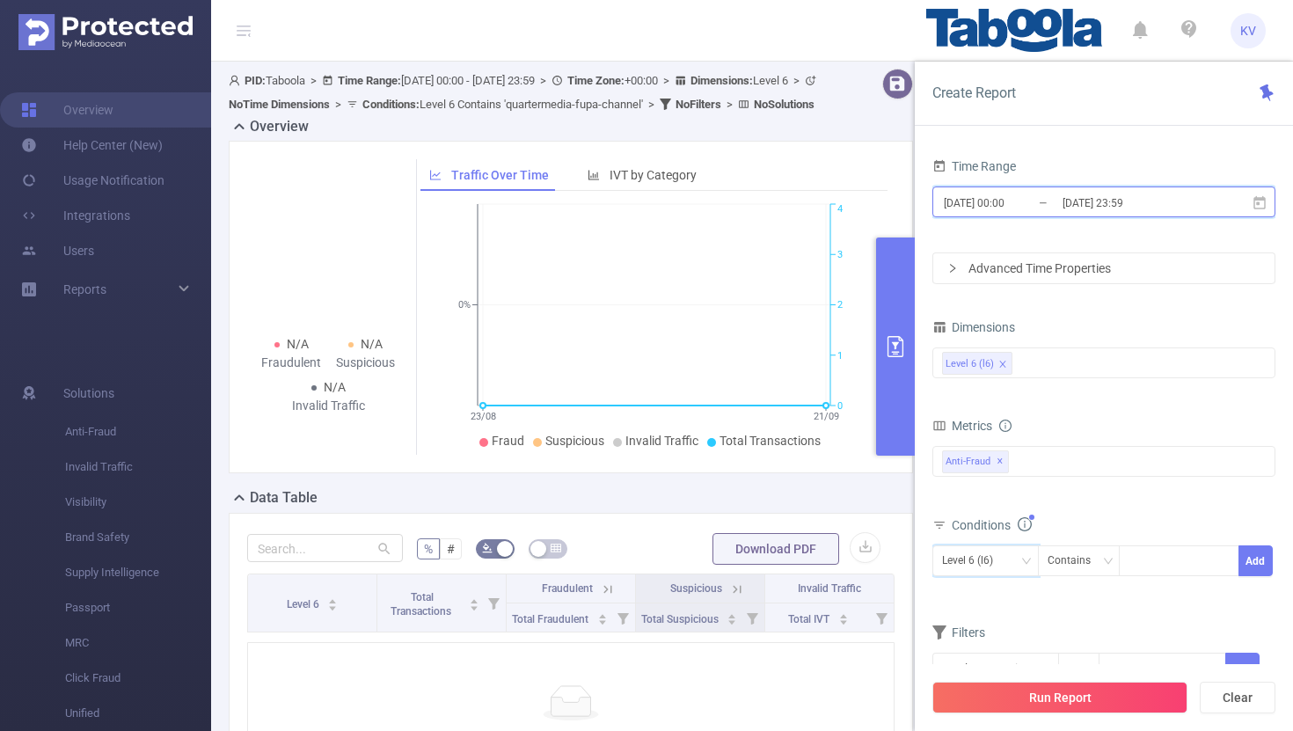
click at [1258, 209] on icon at bounding box center [1260, 203] width 16 height 16
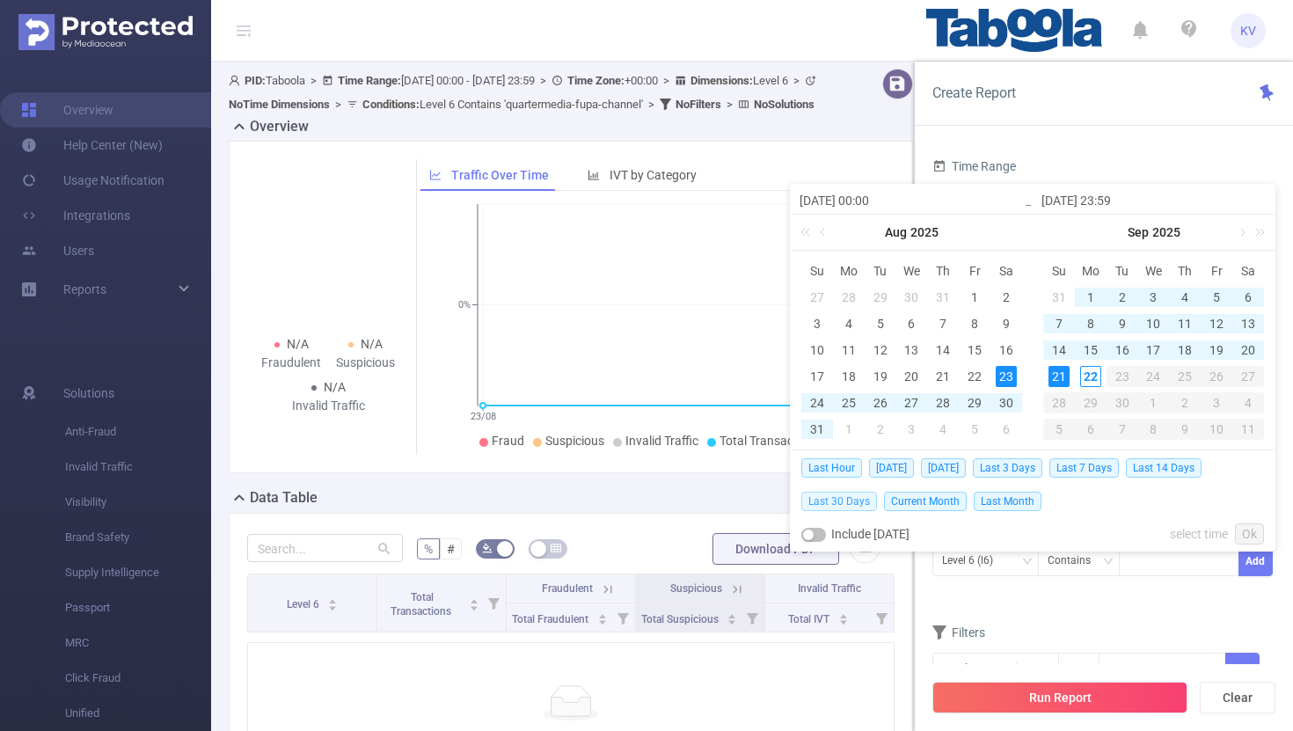
click at [861, 499] on span "Last 30 Days" at bounding box center [839, 501] width 76 height 19
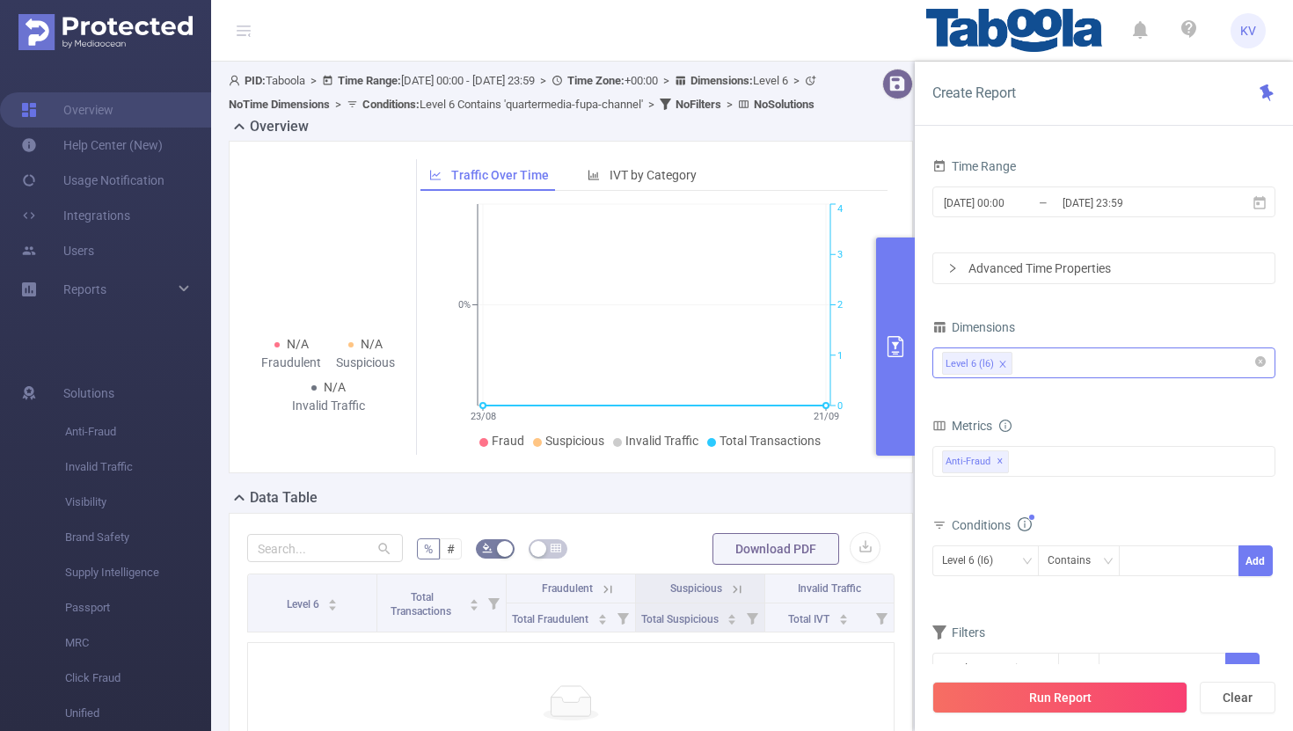
click at [1046, 366] on div "Level 6 (l6)" at bounding box center [1104, 362] width 324 height 29
type input "p"
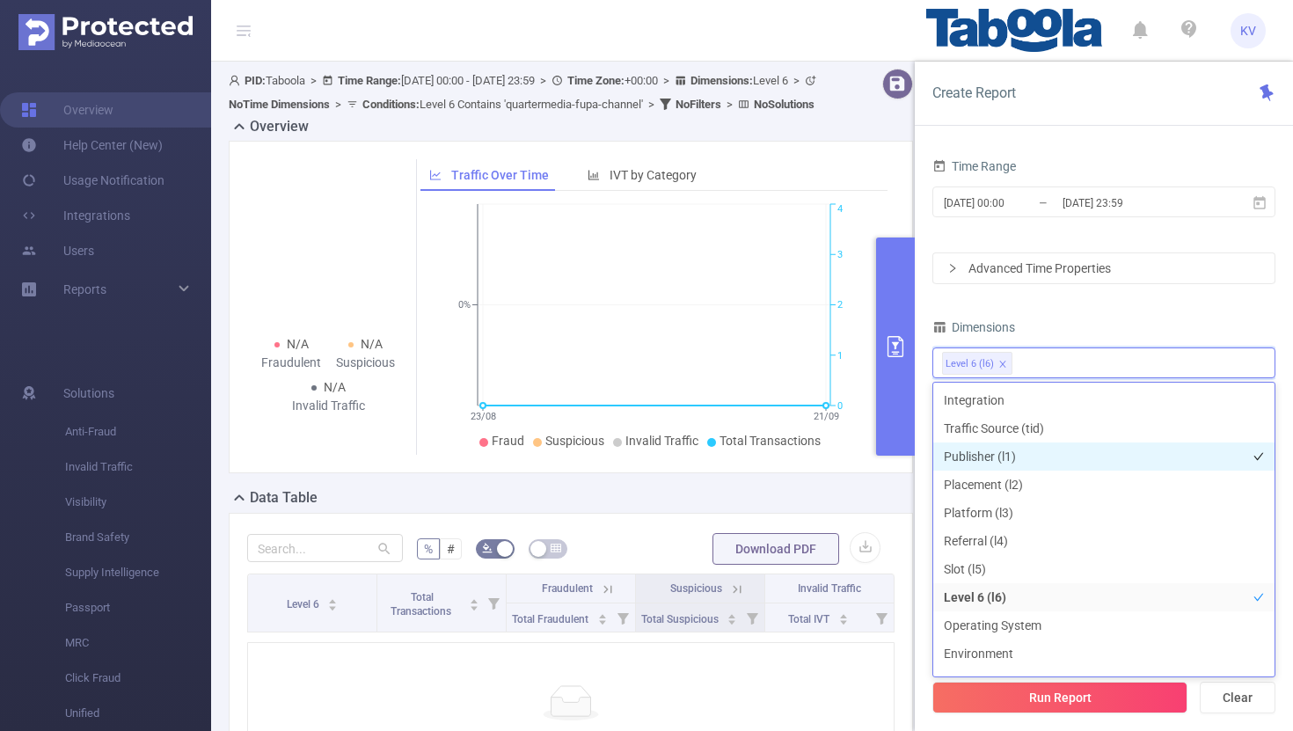
click at [1063, 457] on li "Publisher (l1)" at bounding box center [1103, 456] width 341 height 28
click at [1125, 297] on div "Time Range [DATE] 00:00 _ [DATE] 23:59 Advanced Time Properties Time Zone UTC+0…" at bounding box center [1103, 430] width 343 height 552
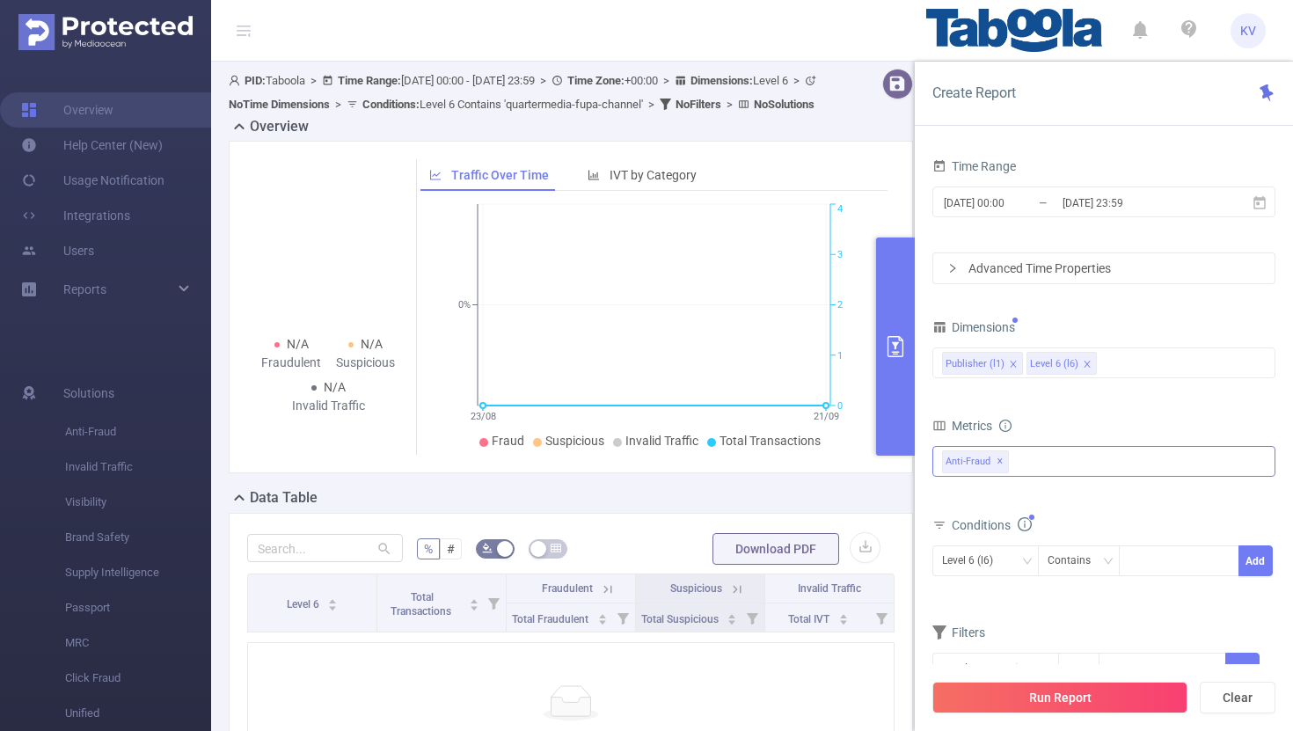
click at [1001, 463] on span "Anti-Fraud ✕" at bounding box center [975, 461] width 67 height 23
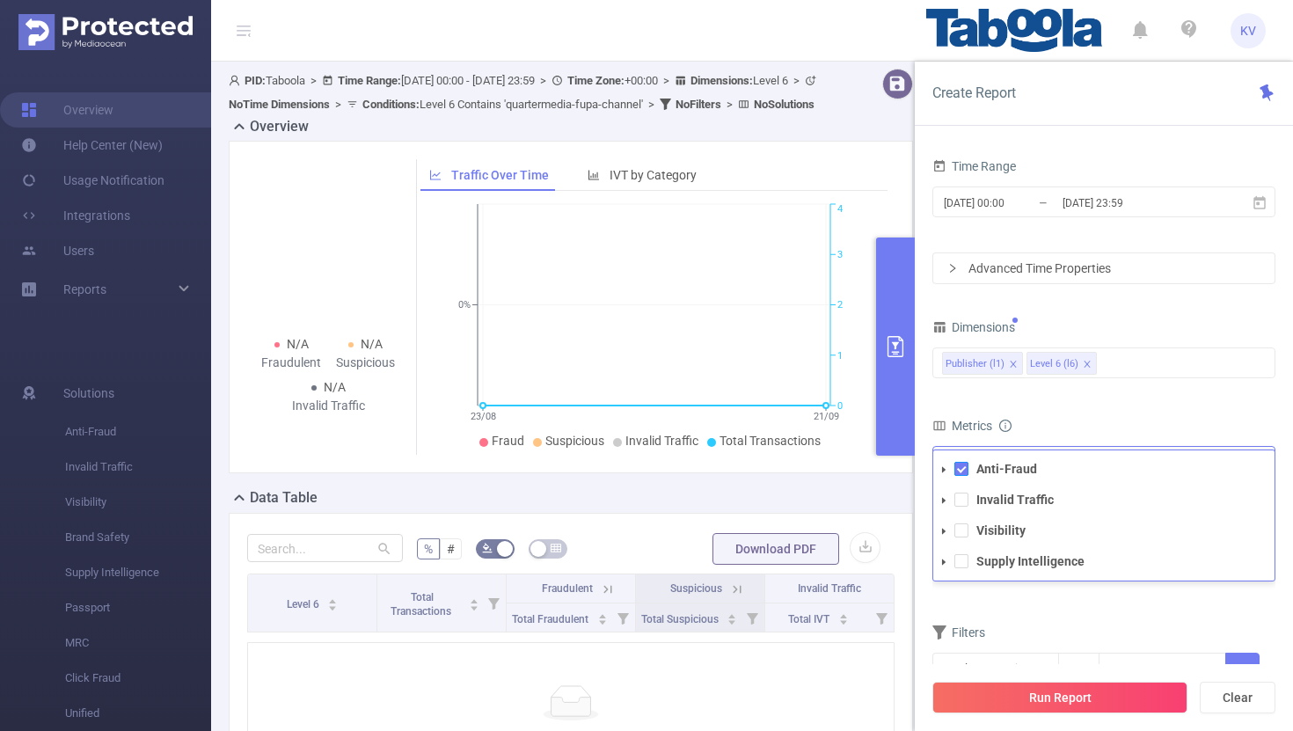
click at [956, 468] on span at bounding box center [961, 469] width 14 height 14
click at [963, 499] on span at bounding box center [961, 500] width 14 height 14
click at [967, 560] on span at bounding box center [961, 561] width 14 height 14
click at [1131, 405] on form "Dimensions Publisher (l1) Level 6 (l6) Metrics bp_total brand-safety brand_is_s…" at bounding box center [1103, 510] width 343 height 391
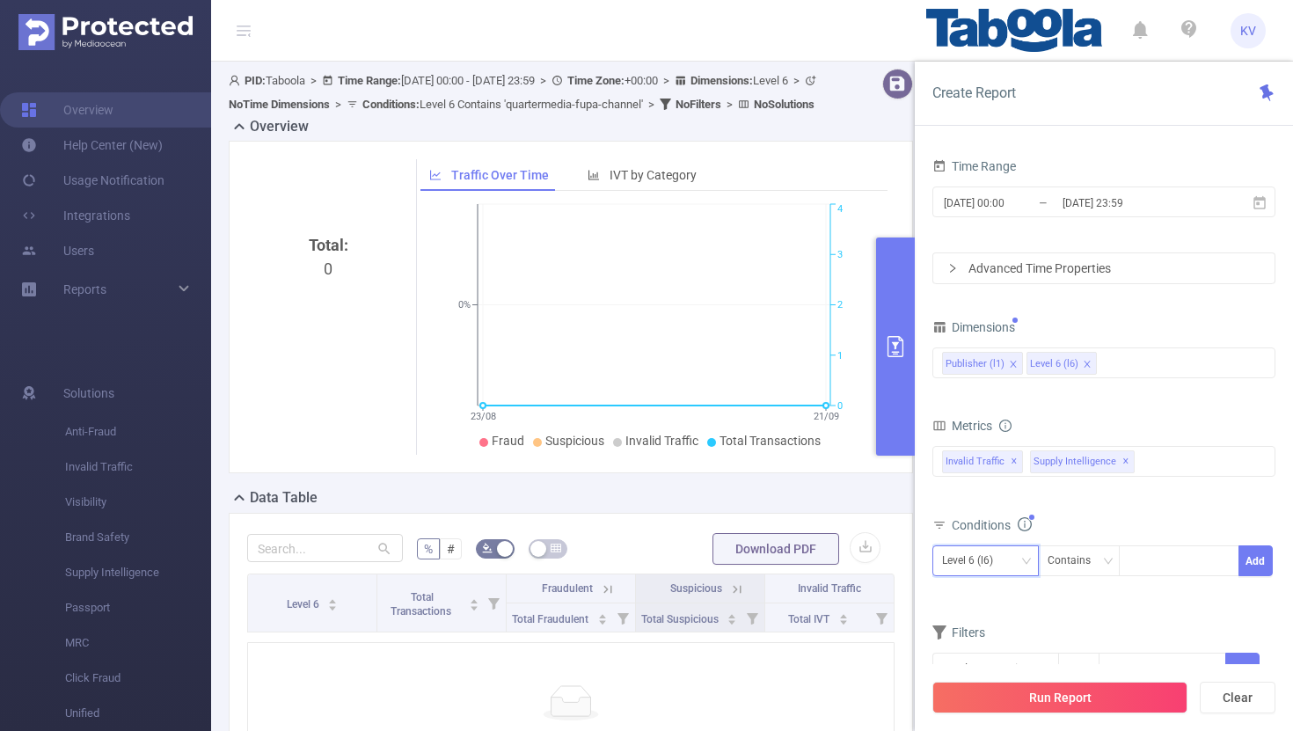
click at [1027, 564] on icon "icon: down" at bounding box center [1026, 561] width 11 height 11
click at [994, 603] on li "Publisher (l1)" at bounding box center [985, 597] width 106 height 28
click at [1142, 563] on div at bounding box center [1179, 560] width 101 height 29
click at [1167, 569] on div at bounding box center [1179, 560] width 101 height 29
paste input "quartermedia-fupa-channel"
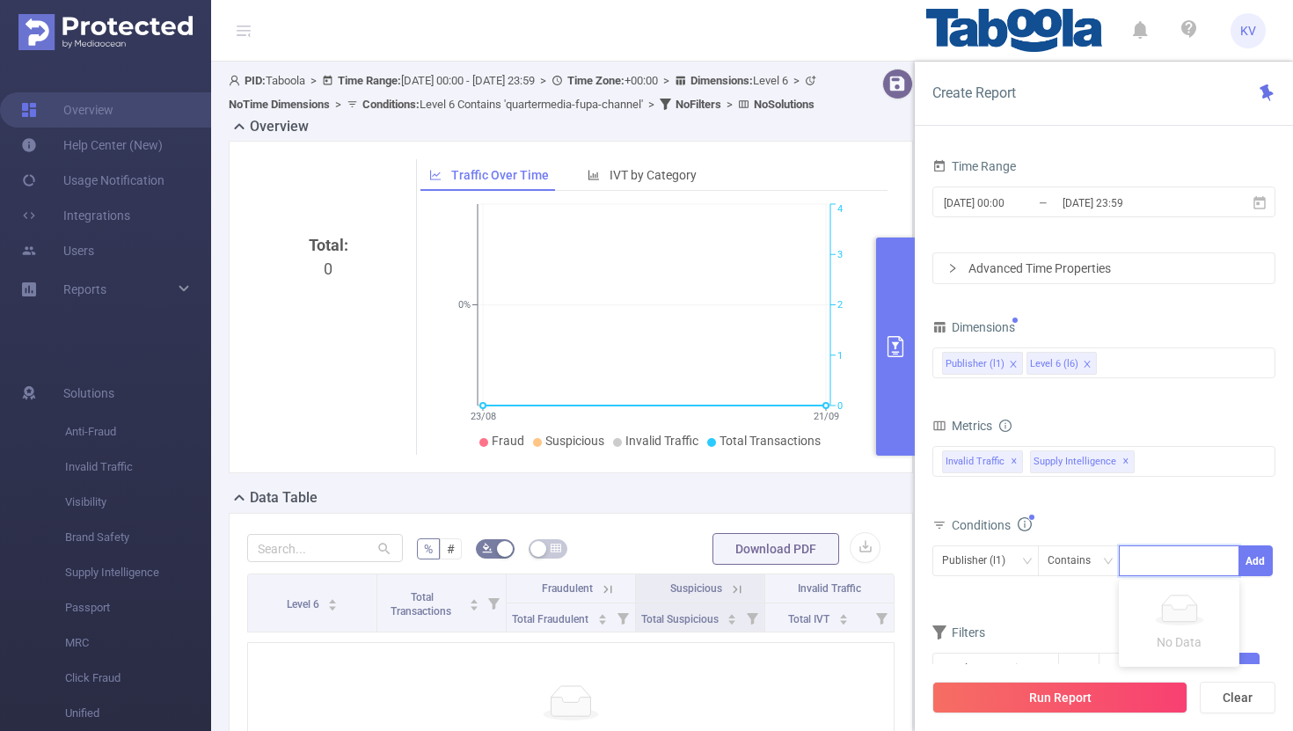
type input "quartermedia-fupa-channel"
click at [1208, 598] on li "quartermedia-fupa-channel" at bounding box center [1213, 597] width 188 height 28
click at [1254, 567] on button "Add" at bounding box center [1256, 560] width 34 height 31
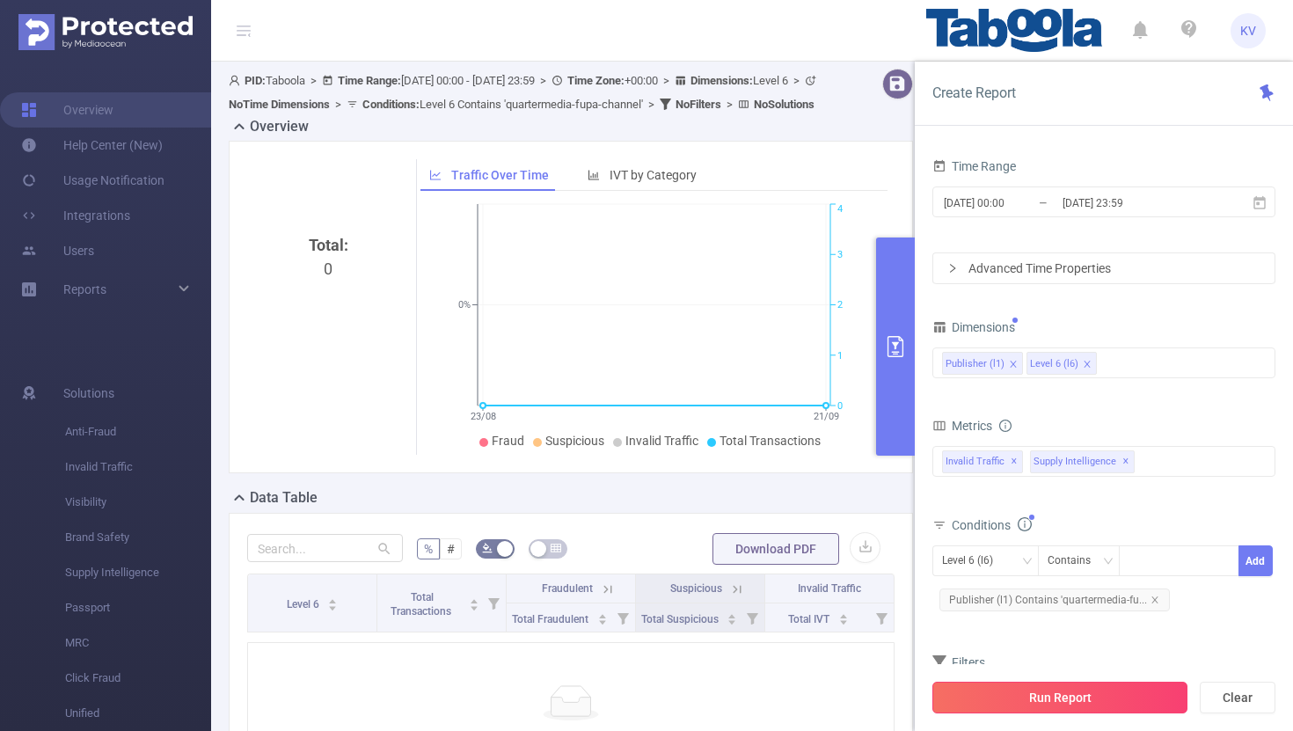
click at [1093, 709] on button "Run Report" at bounding box center [1059, 698] width 255 height 32
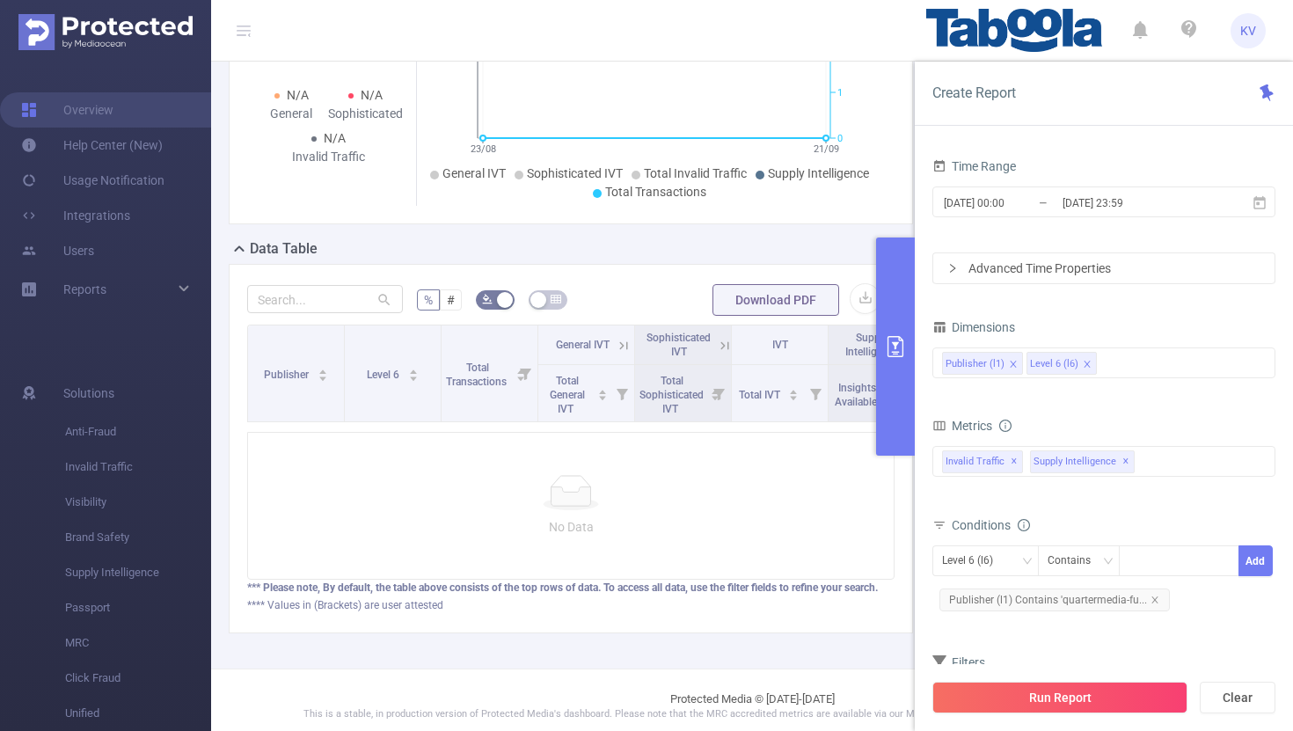
scroll to position [284, 0]
